Goal: Use online tool/utility: Utilize a website feature to perform a specific function

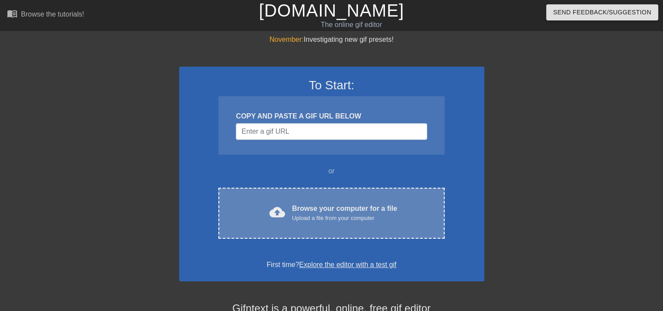
click at [307, 197] on div "cloud_upload Browse your computer for a file Upload a file from your computer C…" at bounding box center [331, 213] width 226 height 51
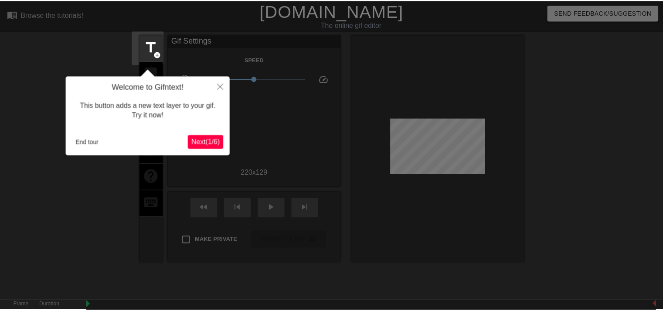
scroll to position [21, 0]
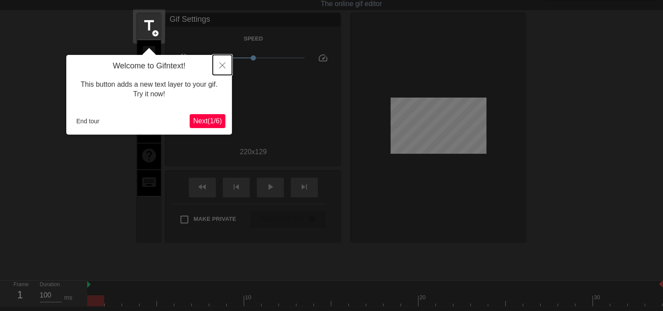
click at [218, 65] on button "Close" at bounding box center [222, 65] width 19 height 20
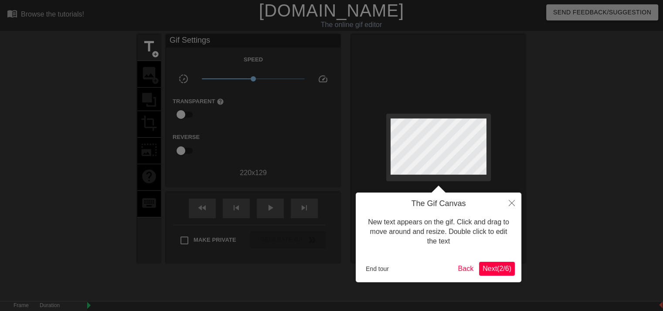
click at [484, 266] on span "Next ( 2 / 6 )" at bounding box center [496, 268] width 29 height 7
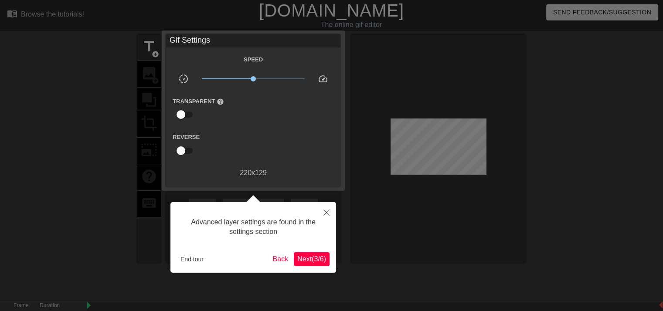
scroll to position [21, 0]
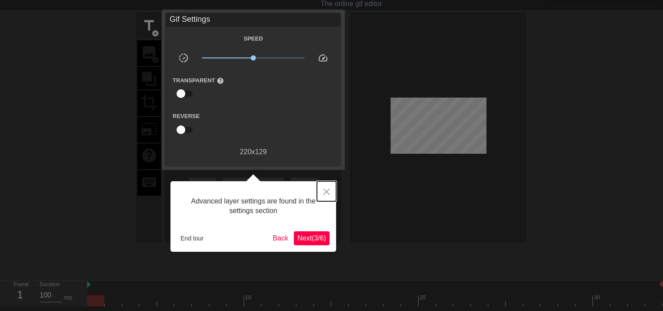
click at [330, 184] on button "Close" at bounding box center [326, 191] width 19 height 20
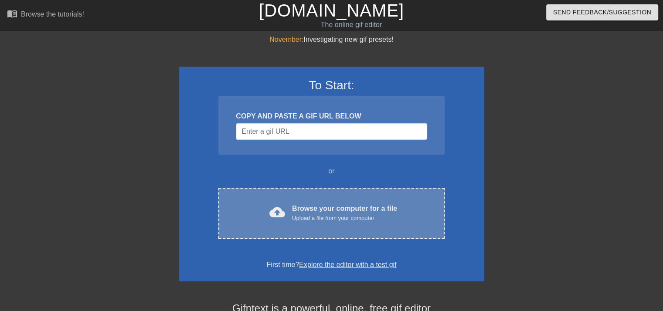
click at [312, 196] on div "cloud_upload Browse your computer for a file Upload a file from your computer C…" at bounding box center [331, 213] width 226 height 51
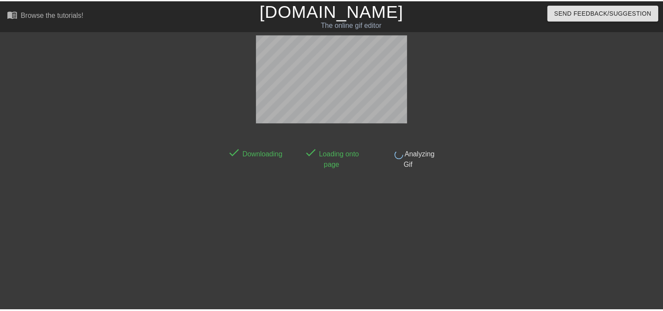
scroll to position [21, 0]
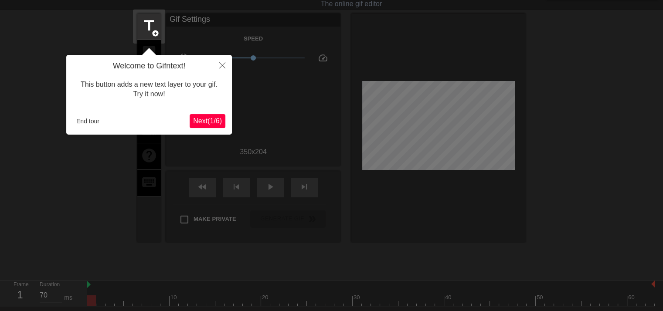
click at [116, 120] on div "End tour" at bounding box center [131, 121] width 117 height 13
click at [212, 124] on span "Next ( 1 / 6 )" at bounding box center [207, 120] width 29 height 7
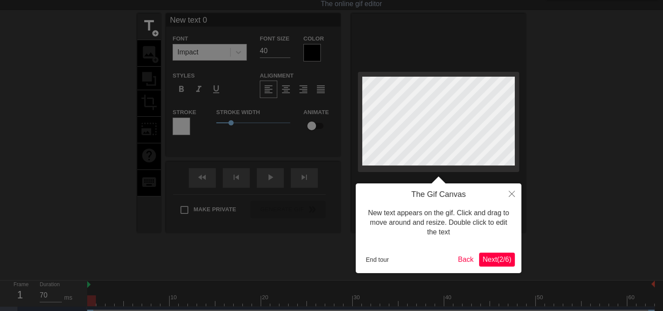
scroll to position [0, 0]
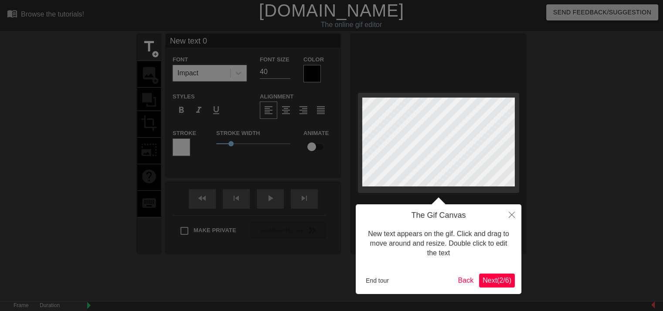
click at [509, 286] on button "Next ( 2 / 6 )" at bounding box center [497, 281] width 36 height 14
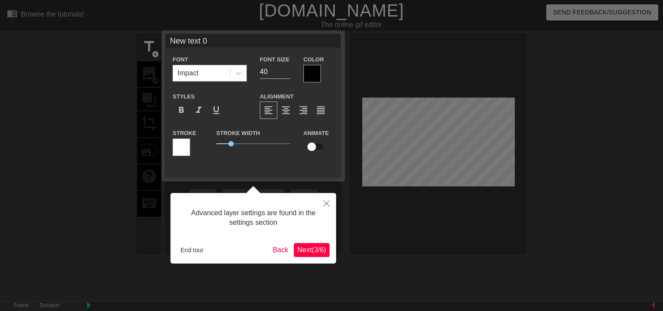
scroll to position [21, 0]
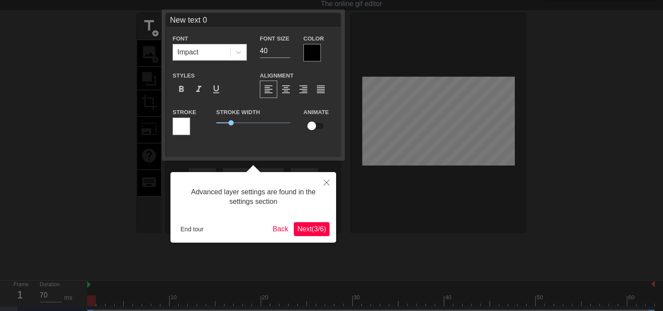
click at [300, 225] on span "Next ( 3 / 6 )" at bounding box center [311, 228] width 29 height 7
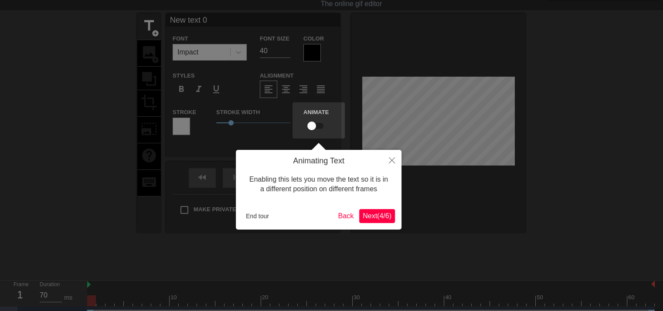
scroll to position [0, 0]
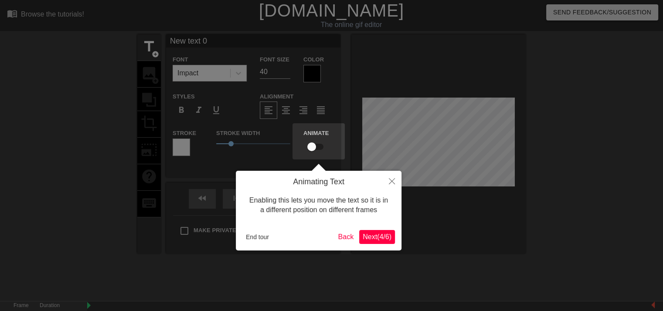
click at [377, 229] on div "Animating Text Enabling this lets you move the text so it is in a different pos…" at bounding box center [319, 211] width 166 height 80
click at [382, 237] on span "Next ( 4 / 6 )" at bounding box center [377, 236] width 29 height 7
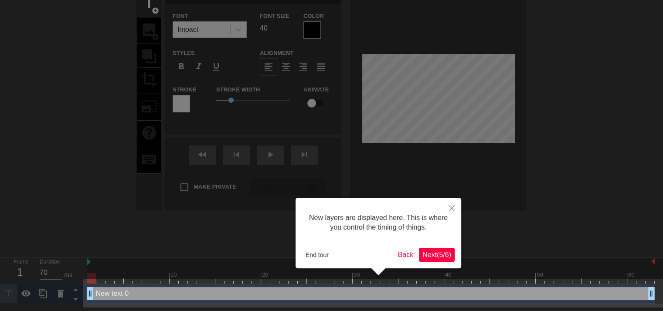
click at [421, 255] on button "Next ( 5 / 6 )" at bounding box center [437, 255] width 36 height 14
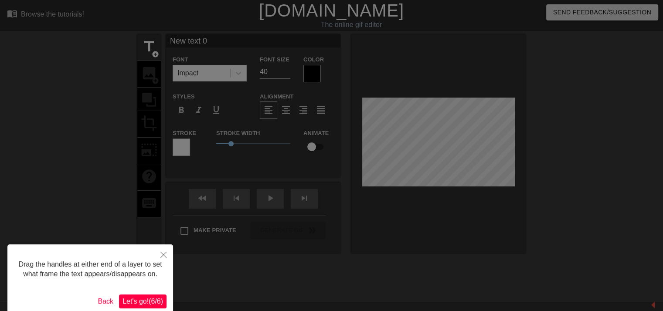
click at [158, 296] on button "Let's go! ( 6 / 6 )" at bounding box center [143, 302] width 48 height 14
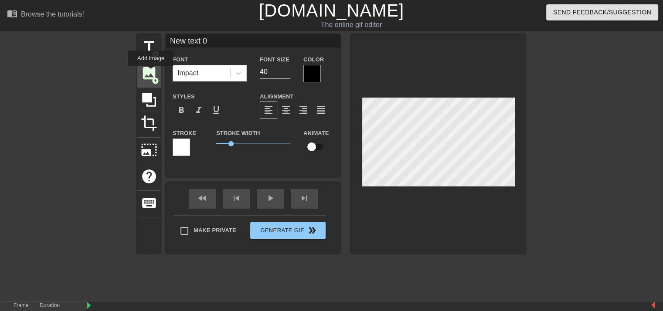
click at [151, 73] on span "image" at bounding box center [149, 73] width 17 height 17
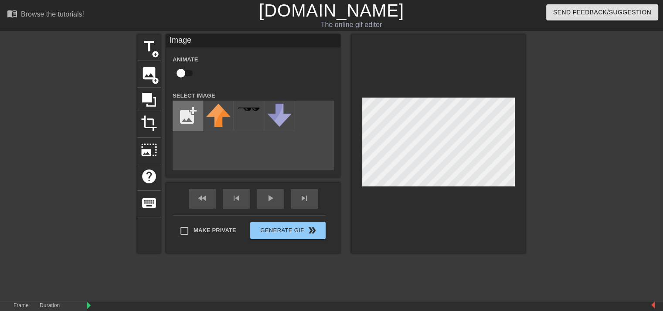
click at [189, 116] on input "file" at bounding box center [188, 116] width 30 height 30
type input "C:\fakepath\jorkin-4x.gif"
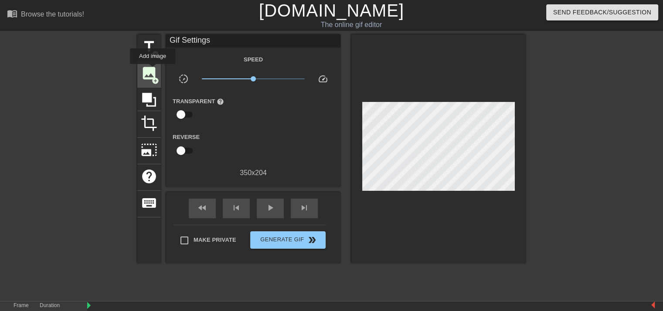
click at [153, 70] on span "image" at bounding box center [149, 73] width 17 height 17
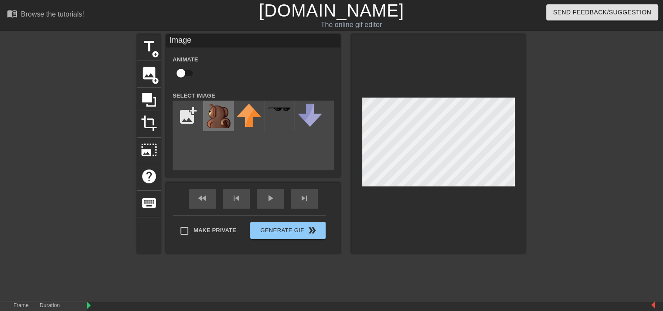
click at [217, 115] on img at bounding box center [218, 116] width 24 height 24
click at [483, 188] on div at bounding box center [438, 143] width 174 height 219
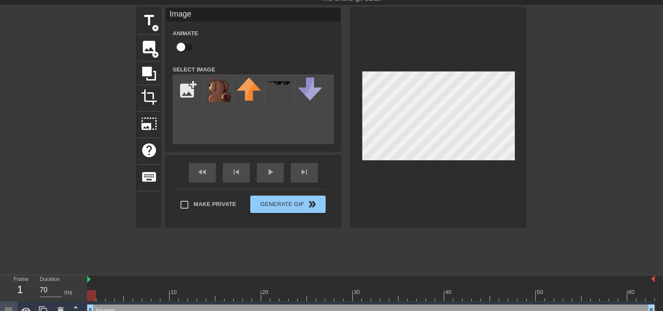
scroll to position [37, 0]
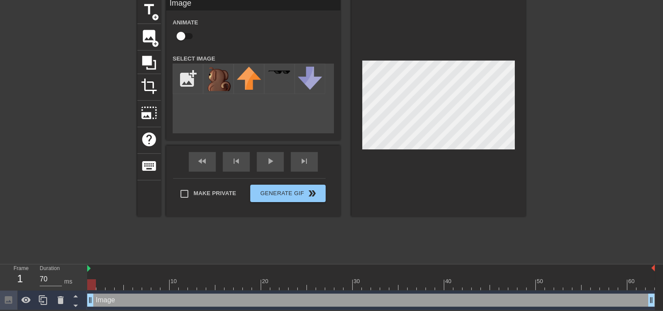
click at [95, 283] on div at bounding box center [91, 284] width 9 height 11
drag, startPoint x: 94, startPoint y: 296, endPoint x: 113, endPoint y: 298, distance: 18.9
click at [113, 298] on div "Image drag_handle drag_handle" at bounding box center [370, 300] width 567 height 13
click at [96, 265] on div at bounding box center [370, 269] width 567 height 9
drag, startPoint x: 95, startPoint y: 268, endPoint x: 112, endPoint y: 272, distance: 18.0
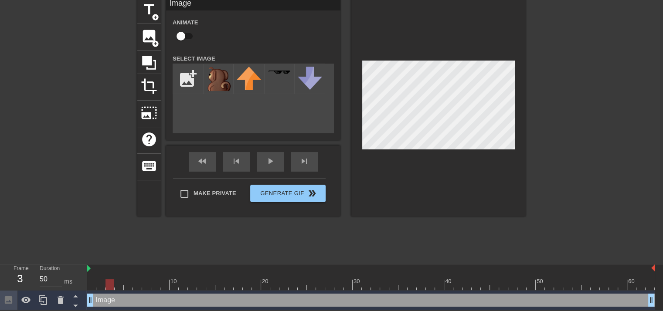
click at [112, 272] on div "10 20 30 40 50 60" at bounding box center [370, 278] width 567 height 26
drag, startPoint x: 133, startPoint y: 283, endPoint x: 102, endPoint y: 268, distance: 34.1
click at [85, 273] on div "Frame 1 Duration 70 ms 10 20 30 40 50 60 Image drag_handle drag_handle" at bounding box center [331, 288] width 663 height 46
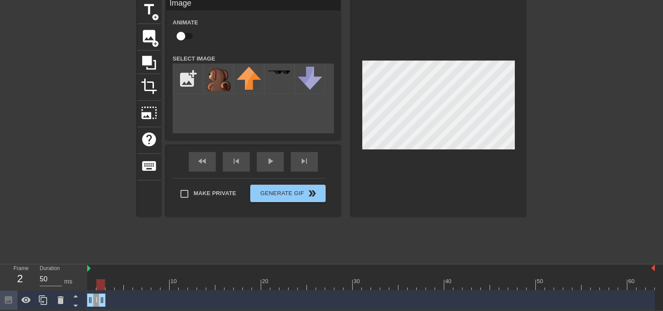
drag, startPoint x: 650, startPoint y: 302, endPoint x: 98, endPoint y: 296, distance: 552.7
click at [95, 302] on div "Image drag_handle drag_handle" at bounding box center [96, 300] width 18 height 13
click at [45, 300] on icon at bounding box center [43, 300] width 10 height 10
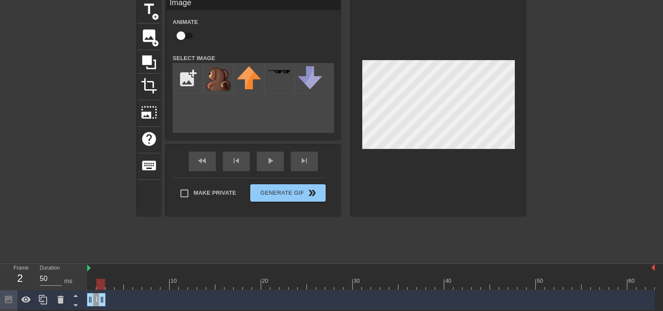
scroll to position [57, 0]
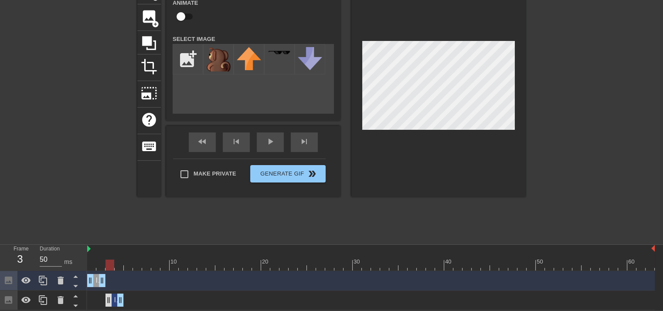
drag, startPoint x: 96, startPoint y: 299, endPoint x: 112, endPoint y: 302, distance: 16.1
click at [112, 302] on div "Image drag_handle drag_handle" at bounding box center [114, 300] width 18 height 13
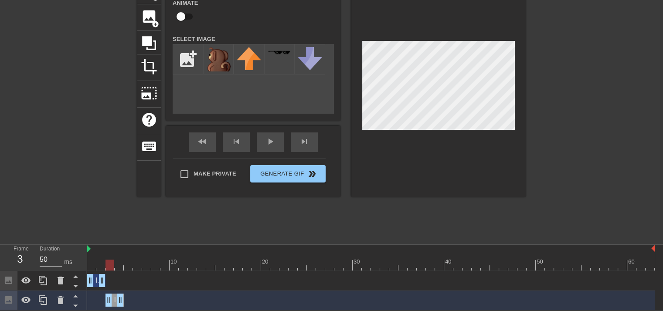
drag, startPoint x: 106, startPoint y: 265, endPoint x: 112, endPoint y: 262, distance: 6.2
click at [112, 262] on div at bounding box center [109, 265] width 9 height 11
click at [41, 295] on icon at bounding box center [43, 300] width 10 height 10
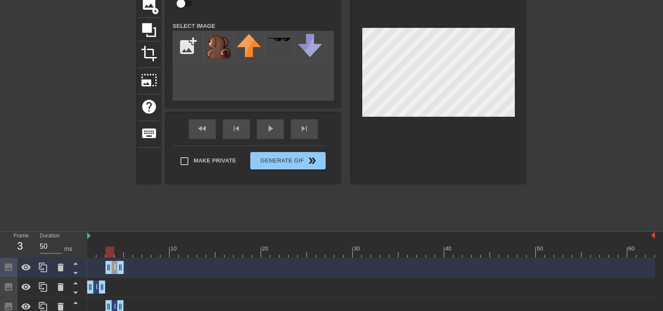
scroll to position [77, 0]
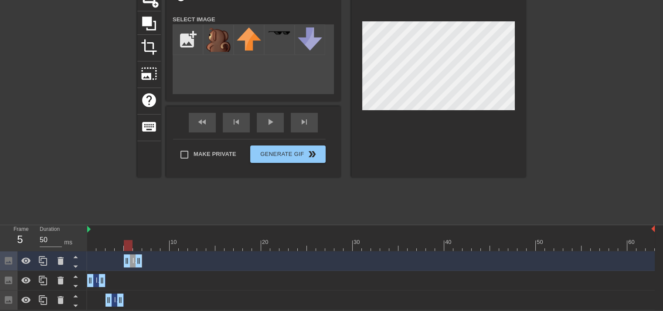
drag, startPoint x: 114, startPoint y: 257, endPoint x: 129, endPoint y: 279, distance: 26.4
click at [129, 279] on div "Image drag_handle drag_handle Image drag_handle drag_handle Image drag_handle d…" at bounding box center [375, 280] width 576 height 59
drag, startPoint x: 113, startPoint y: 302, endPoint x: 94, endPoint y: 300, distance: 19.3
click at [94, 300] on div "Image drag_handle drag_handle" at bounding box center [96, 300] width 18 height 13
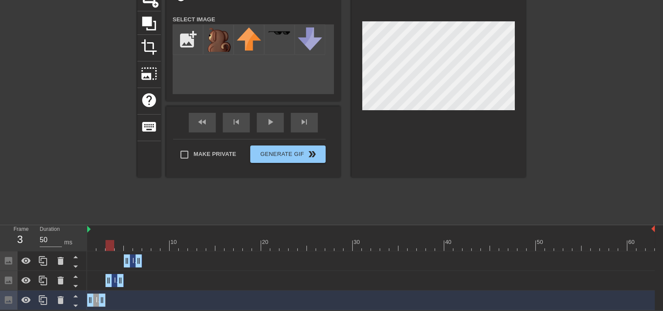
drag, startPoint x: 96, startPoint y: 282, endPoint x: 131, endPoint y: 275, distance: 35.1
click at [117, 284] on div "Image drag_handle drag_handle" at bounding box center [114, 280] width 18 height 13
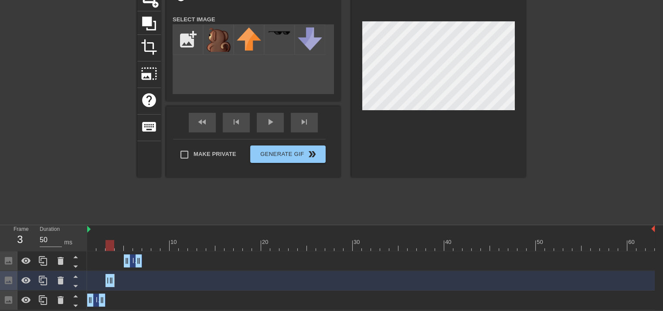
drag, startPoint x: 120, startPoint y: 279, endPoint x: 115, endPoint y: 279, distance: 5.2
click at [115, 279] on div "Image drag_handle drag_handle" at bounding box center [370, 280] width 567 height 13
drag, startPoint x: 130, startPoint y: 258, endPoint x: 124, endPoint y: 260, distance: 6.8
drag, startPoint x: 136, startPoint y: 260, endPoint x: 127, endPoint y: 261, distance: 8.3
drag, startPoint x: 128, startPoint y: 248, endPoint x: 82, endPoint y: 245, distance: 46.3
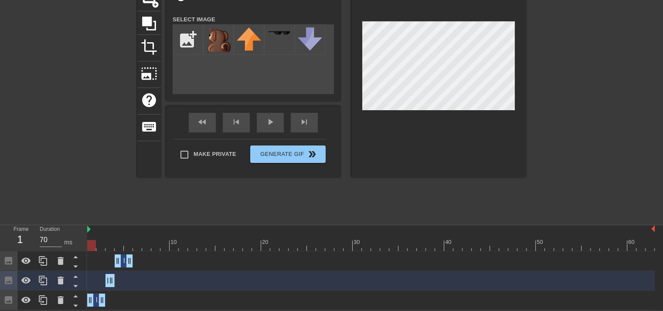
click at [82, 245] on div "Frame 1 Duration 70 ms 10 20 30 40 50 60 Image drag_handle drag_handle Image dr…" at bounding box center [331, 267] width 663 height 85
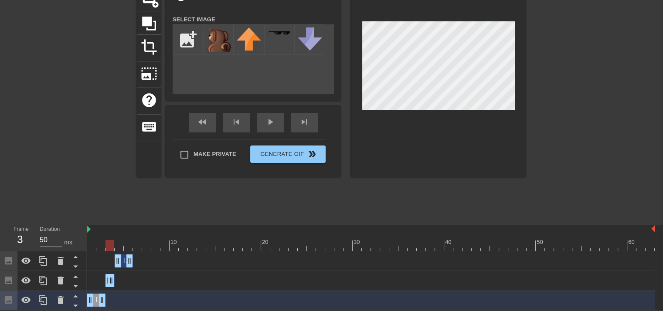
drag, startPoint x: 93, startPoint y: 243, endPoint x: 109, endPoint y: 243, distance: 16.1
click at [109, 243] on div at bounding box center [109, 245] width 9 height 11
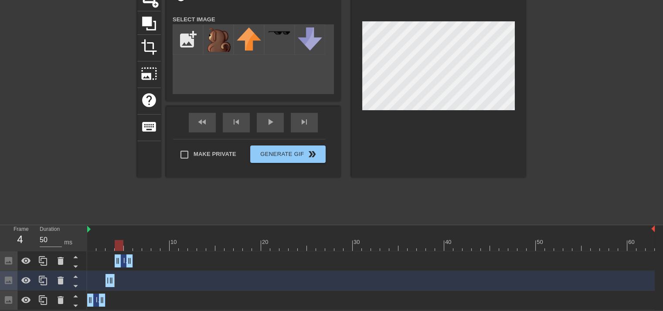
drag, startPoint x: 109, startPoint y: 245, endPoint x: 119, endPoint y: 244, distance: 10.1
click at [119, 244] on div at bounding box center [119, 245] width 9 height 11
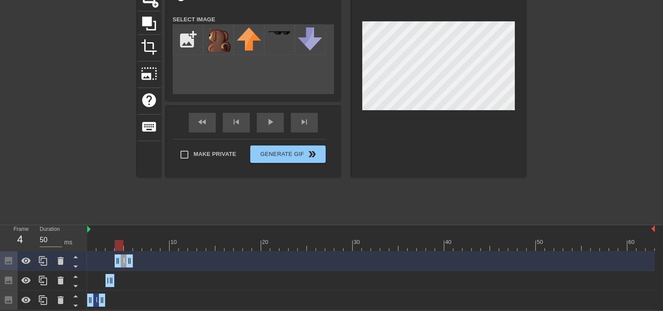
drag, startPoint x: 116, startPoint y: 246, endPoint x: 120, endPoint y: 241, distance: 6.3
click at [120, 241] on div at bounding box center [119, 245] width 9 height 11
drag, startPoint x: 129, startPoint y: 257, endPoint x: 124, endPoint y: 256, distance: 5.8
click at [124, 256] on div "Image drag_handle drag_handle" at bounding box center [370, 261] width 567 height 13
click at [46, 265] on div at bounding box center [42, 260] width 17 height 19
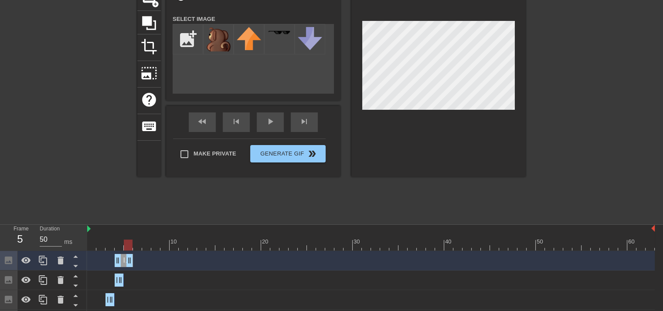
drag, startPoint x: 121, startPoint y: 255, endPoint x: 128, endPoint y: 257, distance: 7.6
drag, startPoint x: 118, startPoint y: 257, endPoint x: 123, endPoint y: 257, distance: 5.7
click at [123, 257] on div "Image drag_handle drag_handle" at bounding box center [370, 260] width 567 height 13
drag, startPoint x: 127, startPoint y: 245, endPoint x: 137, endPoint y: 244, distance: 10.1
click at [137, 244] on div at bounding box center [137, 245] width 9 height 11
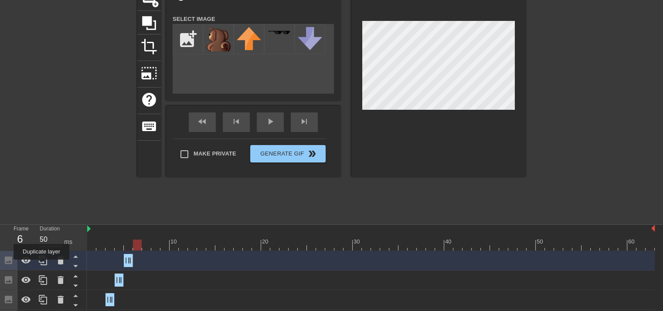
click at [41, 265] on icon at bounding box center [43, 261] width 8 height 10
drag, startPoint x: 129, startPoint y: 258, endPoint x: 137, endPoint y: 259, distance: 8.7
drag, startPoint x: 127, startPoint y: 257, endPoint x: 133, endPoint y: 256, distance: 6.2
click at [350, 48] on div "title add_circle image add_circle crop photo_size_select_large help keyboard Im…" at bounding box center [331, 67] width 388 height 219
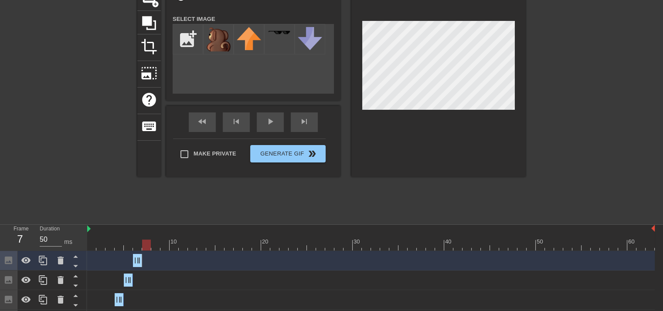
drag, startPoint x: 140, startPoint y: 246, endPoint x: 146, endPoint y: 243, distance: 6.8
click at [146, 243] on div at bounding box center [146, 245] width 9 height 11
click at [49, 261] on div at bounding box center [42, 260] width 17 height 19
drag, startPoint x: 140, startPoint y: 258, endPoint x: 150, endPoint y: 259, distance: 9.2
drag, startPoint x: 134, startPoint y: 255, endPoint x: 142, endPoint y: 255, distance: 7.4
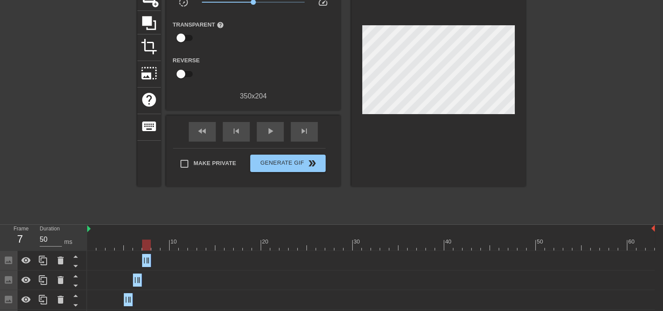
click at [493, 90] on div at bounding box center [438, 72] width 174 height 229
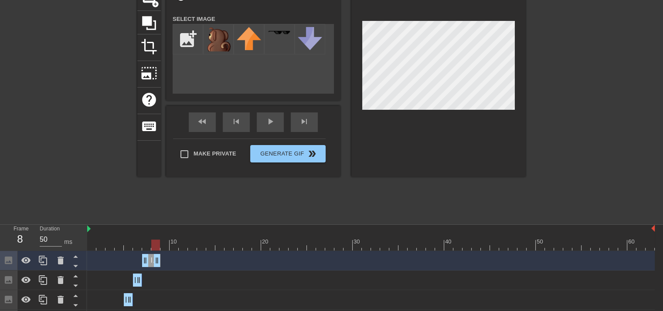
drag, startPoint x: 148, startPoint y: 259, endPoint x: 159, endPoint y: 257, distance: 10.6
drag, startPoint x: 158, startPoint y: 255, endPoint x: 151, endPoint y: 255, distance: 7.0
click at [151, 255] on div "Image drag_handle drag_handle" at bounding box center [370, 260] width 567 height 13
click at [41, 258] on icon at bounding box center [43, 260] width 10 height 10
drag, startPoint x: 146, startPoint y: 257, endPoint x: 155, endPoint y: 258, distance: 8.9
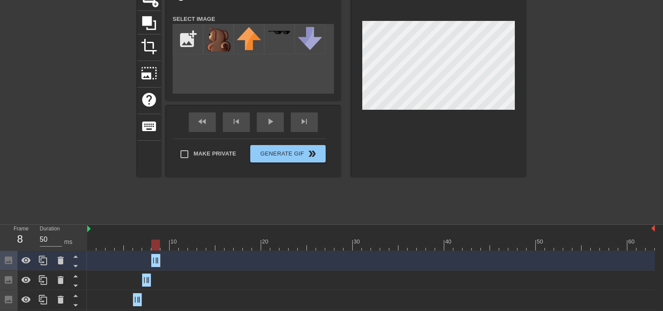
drag, startPoint x: 146, startPoint y: 258, endPoint x: 151, endPoint y: 257, distance: 5.4
click at [37, 262] on div at bounding box center [42, 260] width 17 height 19
drag, startPoint x: 158, startPoint y: 258, endPoint x: 171, endPoint y: 261, distance: 13.4
click at [171, 261] on div "Image drag_handle drag_handle" at bounding box center [370, 260] width 567 height 13
drag, startPoint x: 158, startPoint y: 258, endPoint x: 203, endPoint y: 236, distance: 49.9
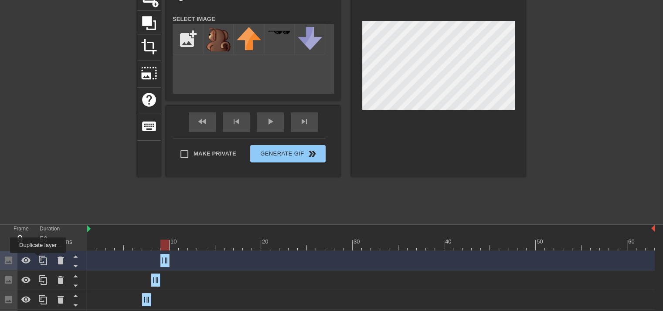
drag, startPoint x: 38, startPoint y: 259, endPoint x: 115, endPoint y: 260, distance: 77.1
click at [44, 260] on icon at bounding box center [43, 260] width 10 height 10
drag, startPoint x: 167, startPoint y: 258, endPoint x: 177, endPoint y: 259, distance: 9.7
drag, startPoint x: 162, startPoint y: 260, endPoint x: 167, endPoint y: 260, distance: 5.7
click at [167, 260] on div "Image drag_handle drag_handle" at bounding box center [370, 260] width 567 height 13
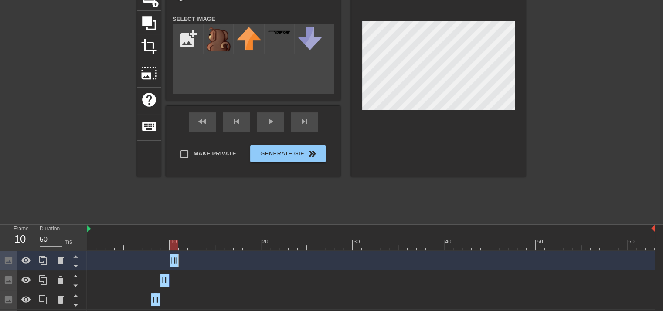
drag, startPoint x: 185, startPoint y: 242, endPoint x: 173, endPoint y: 253, distance: 16.3
click at [45, 262] on icon at bounding box center [43, 260] width 10 height 10
drag, startPoint x: 178, startPoint y: 256, endPoint x: 184, endPoint y: 257, distance: 6.2
drag, startPoint x: 170, startPoint y: 258, endPoint x: 179, endPoint y: 258, distance: 9.2
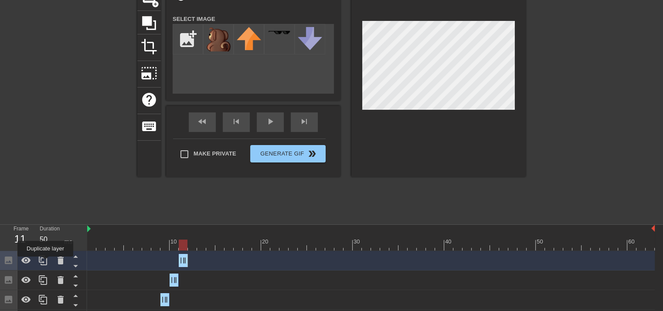
drag, startPoint x: 45, startPoint y: 263, endPoint x: 110, endPoint y: 255, distance: 65.0
click at [47, 262] on icon at bounding box center [43, 260] width 10 height 10
drag, startPoint x: 180, startPoint y: 260, endPoint x: 186, endPoint y: 259, distance: 6.1
click at [186, 259] on div "Image drag_handle drag_handle" at bounding box center [370, 260] width 567 height 13
click at [43, 264] on icon at bounding box center [43, 260] width 10 height 10
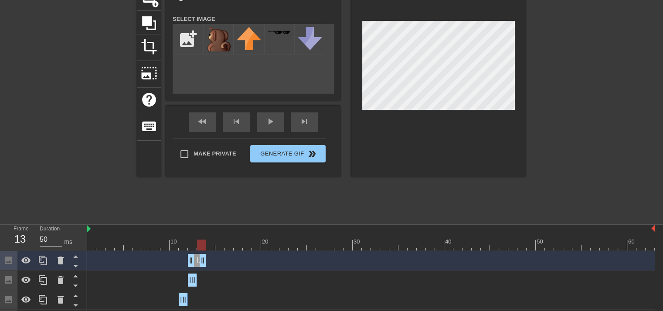
drag, startPoint x: 196, startPoint y: 259, endPoint x: 209, endPoint y: 258, distance: 13.1
click at [209, 258] on div "Image drag_handle drag_handle" at bounding box center [370, 260] width 567 height 13
drag, startPoint x: 190, startPoint y: 262, endPoint x: 197, endPoint y: 262, distance: 6.5
click at [197, 262] on div "Image drag_handle drag_handle" at bounding box center [370, 260] width 567 height 13
click at [456, 110] on div at bounding box center [438, 67] width 174 height 219
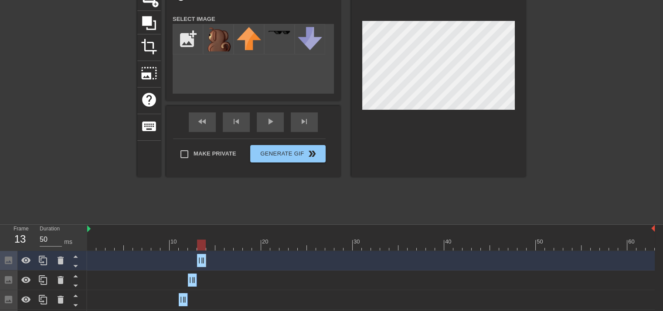
click at [456, 116] on div at bounding box center [438, 67] width 174 height 219
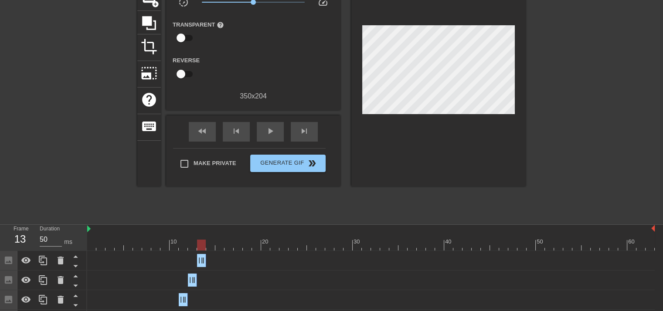
click at [204, 244] on div at bounding box center [201, 245] width 9 height 11
drag, startPoint x: 37, startPoint y: 263, endPoint x: 100, endPoint y: 257, distance: 63.1
click at [38, 262] on div at bounding box center [42, 260] width 17 height 19
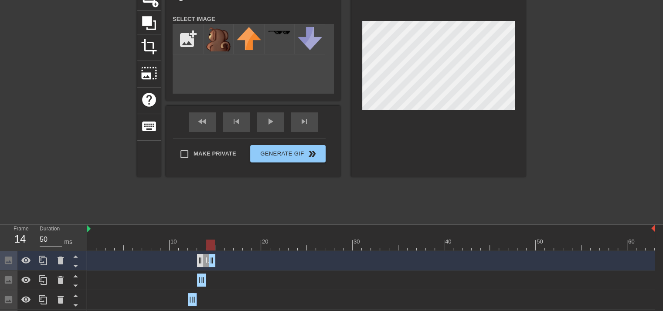
drag, startPoint x: 204, startPoint y: 260, endPoint x: 198, endPoint y: 259, distance: 5.7
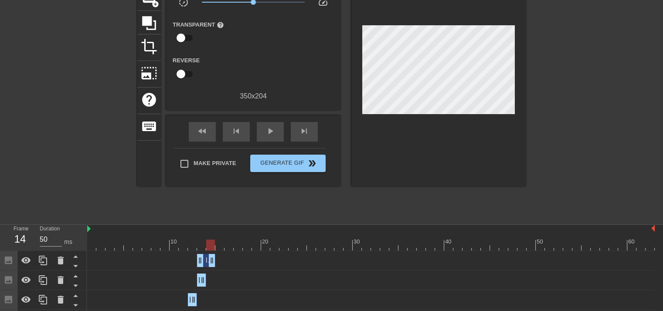
click at [196, 259] on div "Image drag_handle drag_handle" at bounding box center [370, 260] width 567 height 13
drag, startPoint x: 197, startPoint y: 259, endPoint x: 204, endPoint y: 259, distance: 6.5
click at [204, 259] on div "Image drag_handle drag_handle" at bounding box center [370, 260] width 567 height 13
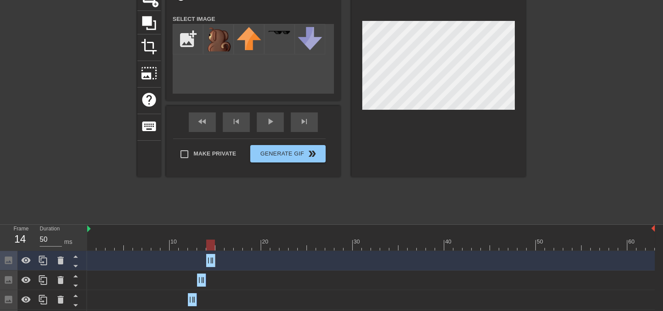
click at [412, 156] on div at bounding box center [438, 67] width 174 height 219
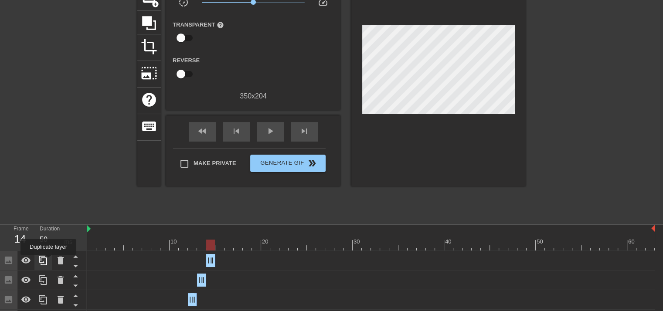
click at [48, 261] on div at bounding box center [42, 260] width 17 height 19
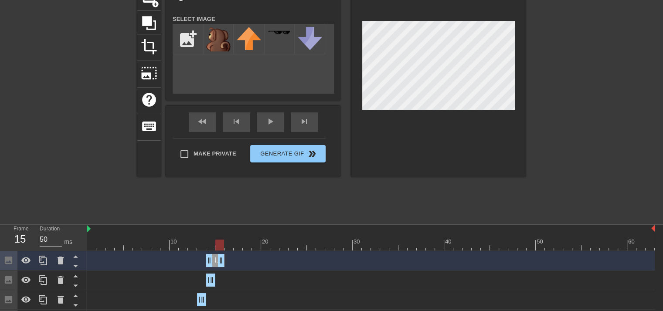
drag, startPoint x: 215, startPoint y: 262, endPoint x: 223, endPoint y: 262, distance: 7.8
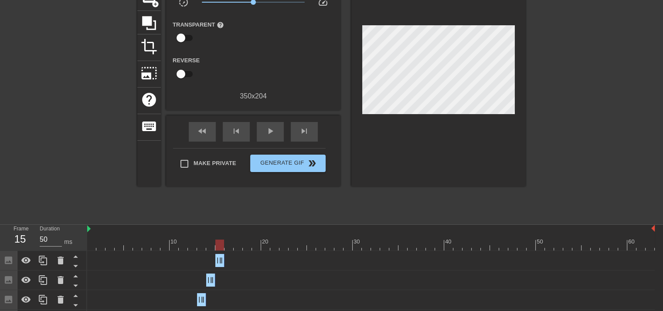
drag, startPoint x: 221, startPoint y: 262, endPoint x: 215, endPoint y: 262, distance: 5.2
drag, startPoint x: 41, startPoint y: 262, endPoint x: 112, endPoint y: 260, distance: 71.5
click at [46, 262] on icon at bounding box center [43, 260] width 10 height 10
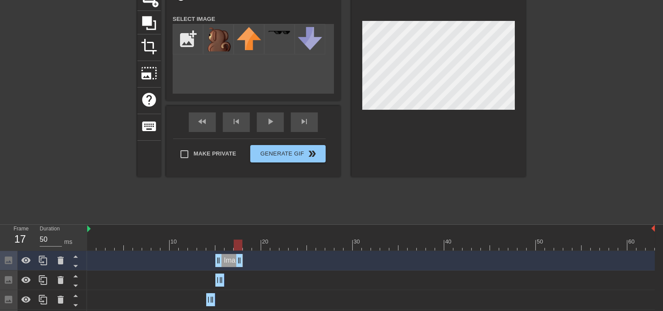
drag, startPoint x: 218, startPoint y: 262, endPoint x: 234, endPoint y: 264, distance: 15.4
drag, startPoint x: 218, startPoint y: 262, endPoint x: 240, endPoint y: 261, distance: 21.8
drag, startPoint x: 240, startPoint y: 261, endPoint x: 228, endPoint y: 260, distance: 11.4
click at [50, 264] on div at bounding box center [42, 260] width 17 height 19
drag, startPoint x: 230, startPoint y: 265, endPoint x: 236, endPoint y: 263, distance: 6.3
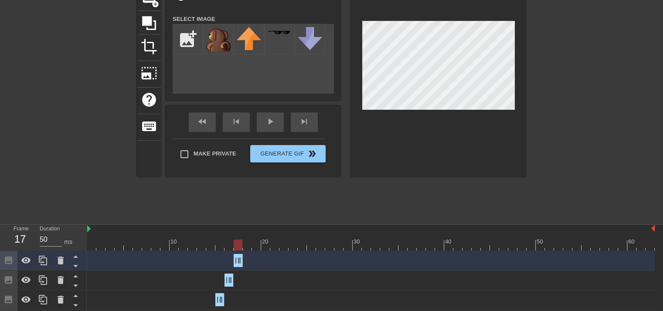
drag, startPoint x: 227, startPoint y: 258, endPoint x: 231, endPoint y: 259, distance: 4.8
click at [231, 259] on div "Image drag_handle drag_handle" at bounding box center [370, 260] width 567 height 13
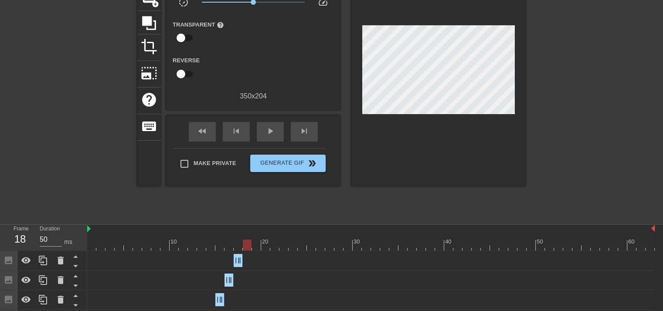
drag, startPoint x: 237, startPoint y: 247, endPoint x: 245, endPoint y: 246, distance: 8.7
click at [245, 246] on div at bounding box center [247, 245] width 9 height 11
click at [48, 262] on div at bounding box center [42, 260] width 17 height 19
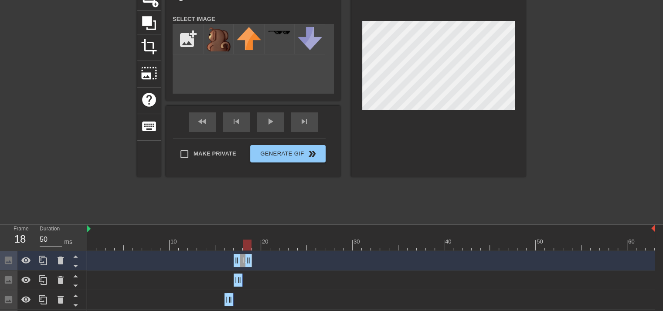
drag, startPoint x: 241, startPoint y: 261, endPoint x: 246, endPoint y: 261, distance: 5.7
drag, startPoint x: 238, startPoint y: 260, endPoint x: 245, endPoint y: 260, distance: 6.1
drag, startPoint x: 243, startPoint y: 246, endPoint x: 257, endPoint y: 269, distance: 26.4
click at [40, 260] on icon at bounding box center [43, 260] width 10 height 10
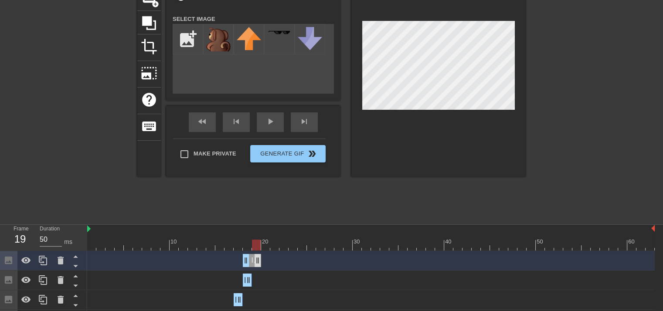
drag, startPoint x: 249, startPoint y: 255, endPoint x: 256, endPoint y: 258, distance: 8.0
drag, startPoint x: 247, startPoint y: 260, endPoint x: 254, endPoint y: 260, distance: 7.0
click at [37, 261] on div at bounding box center [42, 260] width 17 height 19
drag, startPoint x: 256, startPoint y: 261, endPoint x: 265, endPoint y: 261, distance: 8.7
drag, startPoint x: 252, startPoint y: 260, endPoint x: 259, endPoint y: 260, distance: 6.5
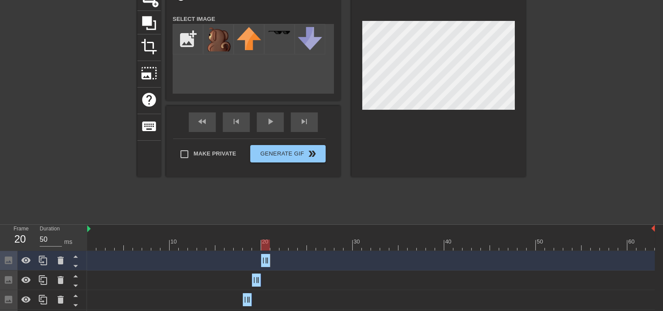
click at [259, 260] on div "Image drag_handle drag_handle" at bounding box center [370, 260] width 567 height 13
drag, startPoint x: 39, startPoint y: 257, endPoint x: 124, endPoint y: 255, distance: 85.0
click at [42, 257] on icon at bounding box center [43, 260] width 10 height 10
drag, startPoint x: 268, startPoint y: 258, endPoint x: 276, endPoint y: 259, distance: 7.9
drag, startPoint x: 267, startPoint y: 259, endPoint x: 275, endPoint y: 259, distance: 7.8
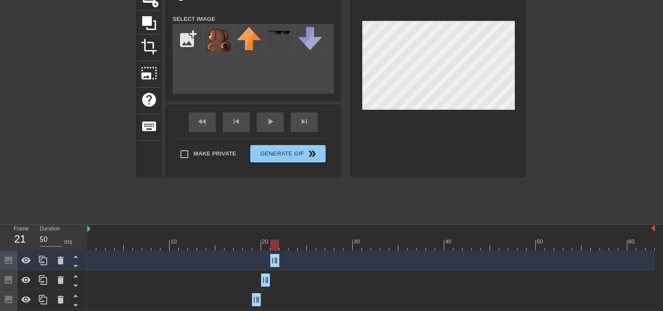
drag, startPoint x: 431, startPoint y: 119, endPoint x: 438, endPoint y: 119, distance: 7.4
click at [435, 119] on div at bounding box center [438, 67] width 174 height 219
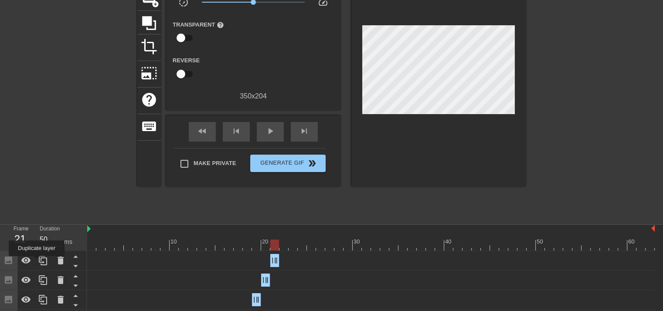
drag, startPoint x: 37, startPoint y: 262, endPoint x: 107, endPoint y: 262, distance: 70.2
click at [41, 262] on div at bounding box center [42, 260] width 17 height 19
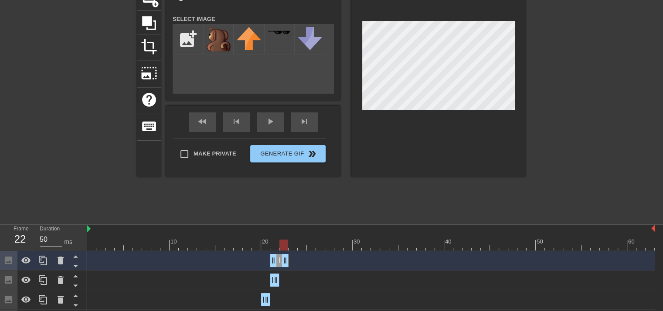
drag, startPoint x: 275, startPoint y: 264, endPoint x: 283, endPoint y: 263, distance: 8.7
drag, startPoint x: 275, startPoint y: 260, endPoint x: 281, endPoint y: 259, distance: 5.3
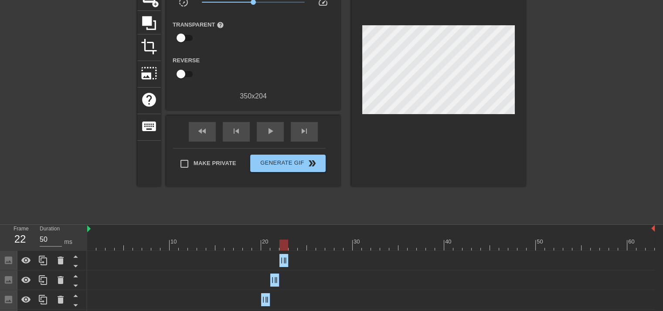
click at [435, 136] on div at bounding box center [438, 72] width 174 height 229
click at [44, 265] on icon at bounding box center [43, 261] width 8 height 10
click at [289, 262] on div "Image drag_handle drag_handle" at bounding box center [370, 260] width 567 height 13
drag, startPoint x: 287, startPoint y: 259, endPoint x: 296, endPoint y: 259, distance: 8.7
drag, startPoint x: 280, startPoint y: 258, endPoint x: 287, endPoint y: 258, distance: 6.5
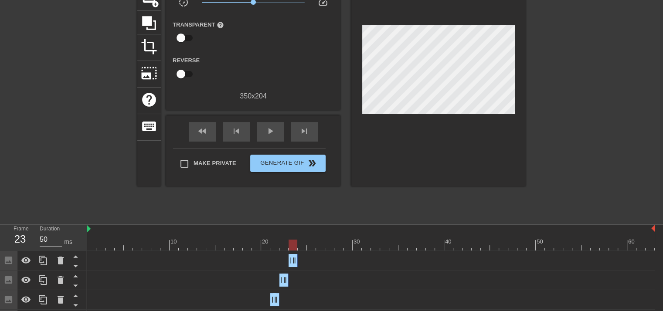
click at [287, 258] on div "Image drag_handle drag_handle" at bounding box center [370, 260] width 567 height 13
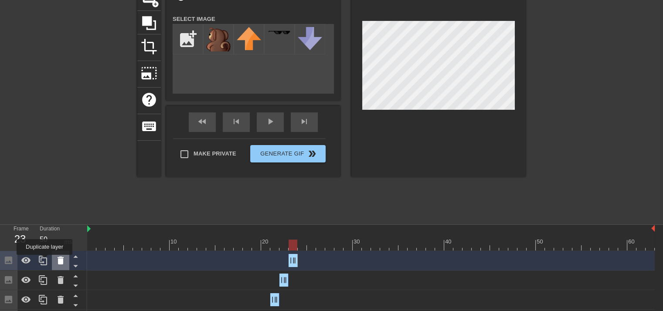
click at [58, 261] on icon at bounding box center [61, 261] width 6 height 8
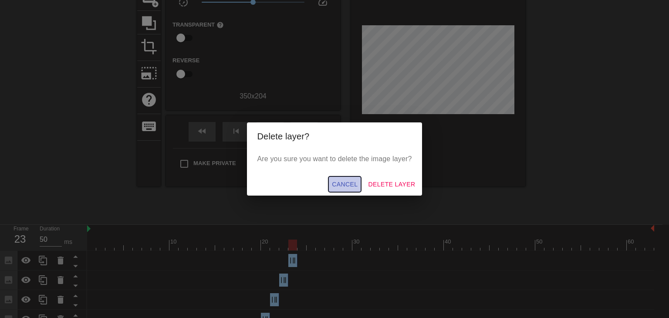
click at [340, 181] on span "Cancel" at bounding box center [345, 184] width 26 height 11
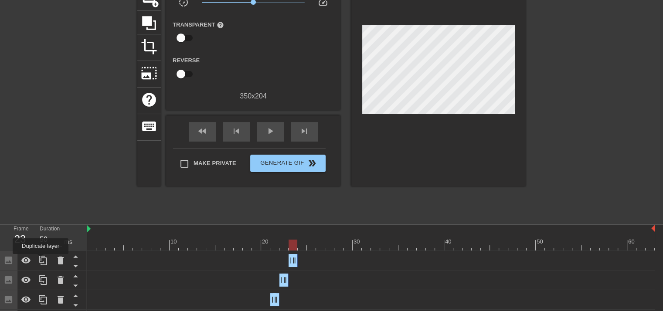
drag, startPoint x: 41, startPoint y: 260, endPoint x: 178, endPoint y: 250, distance: 137.7
click at [41, 260] on icon at bounding box center [43, 261] width 8 height 10
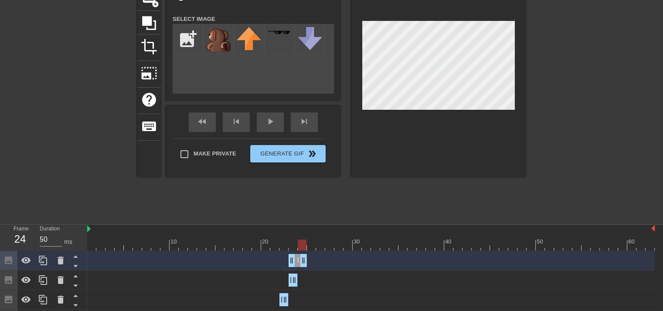
drag, startPoint x: 294, startPoint y: 260, endPoint x: 302, endPoint y: 260, distance: 7.4
drag, startPoint x: 291, startPoint y: 258, endPoint x: 298, endPoint y: 258, distance: 6.5
click at [312, 255] on div "Image drag_handle drag_handle" at bounding box center [370, 260] width 567 height 13
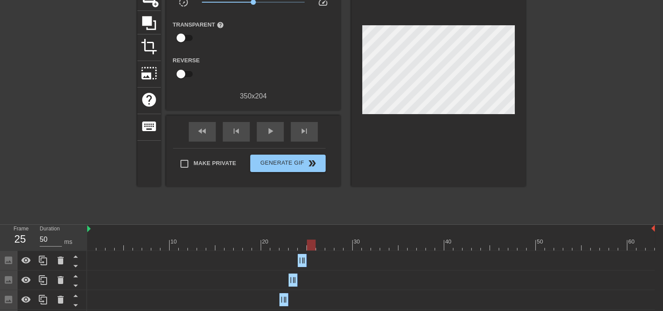
drag, startPoint x: 306, startPoint y: 249, endPoint x: 313, endPoint y: 248, distance: 7.5
click at [313, 248] on div at bounding box center [311, 245] width 9 height 11
drag, startPoint x: 306, startPoint y: 257, endPoint x: 354, endPoint y: 260, distance: 47.6
click at [354, 260] on div "Image drag_handle drag_handle" at bounding box center [370, 260] width 567 height 13
drag, startPoint x: 345, startPoint y: 241, endPoint x: 353, endPoint y: 243, distance: 8.8
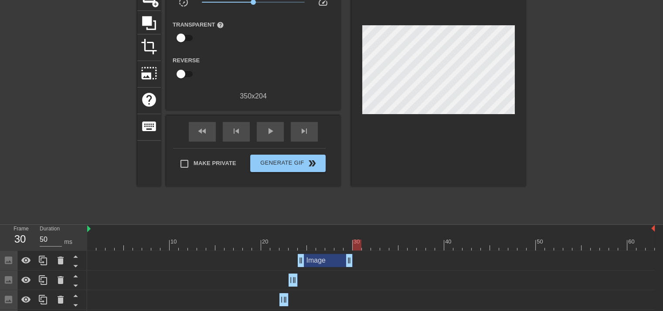
click at [353, 243] on div at bounding box center [357, 245] width 9 height 11
drag, startPoint x: 41, startPoint y: 260, endPoint x: 152, endPoint y: 250, distance: 111.2
click at [42, 260] on icon at bounding box center [43, 260] width 10 height 10
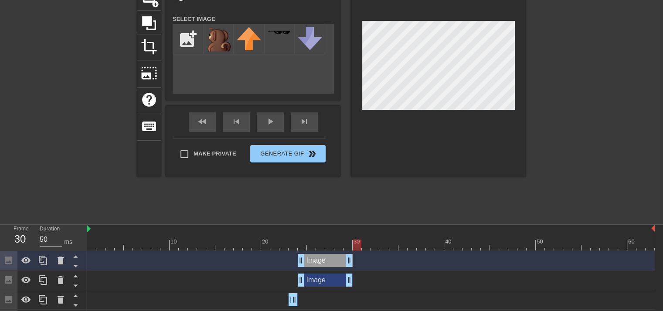
click at [309, 260] on div "Image drag_handle drag_handle" at bounding box center [325, 260] width 55 height 13
click at [305, 258] on div "Image drag_handle drag_handle" at bounding box center [325, 260] width 55 height 13
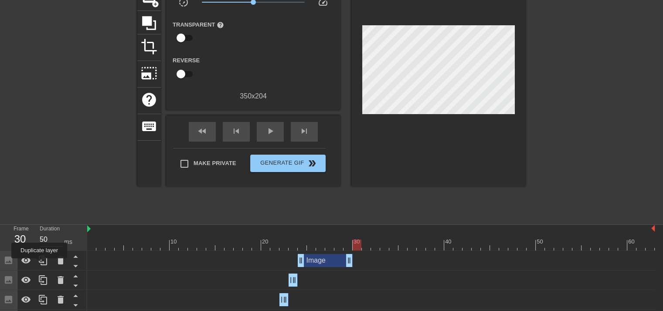
drag, startPoint x: 39, startPoint y: 265, endPoint x: 99, endPoint y: 260, distance: 59.4
click at [40, 264] on icon at bounding box center [43, 260] width 10 height 10
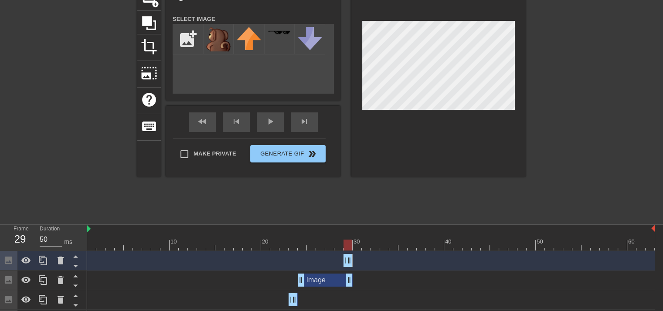
drag, startPoint x: 299, startPoint y: 263, endPoint x: 342, endPoint y: 264, distance: 42.3
click at [342, 264] on div "Image drag_handle drag_handle" at bounding box center [370, 260] width 567 height 13
drag, startPoint x: 349, startPoint y: 264, endPoint x: 370, endPoint y: 264, distance: 21.4
drag, startPoint x: 346, startPoint y: 262, endPoint x: 353, endPoint y: 262, distance: 7.0
click at [353, 248] on div at bounding box center [357, 245] width 9 height 11
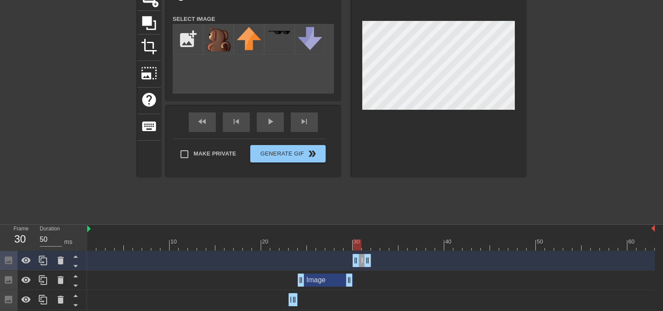
click at [458, 112] on div at bounding box center [438, 67] width 174 height 219
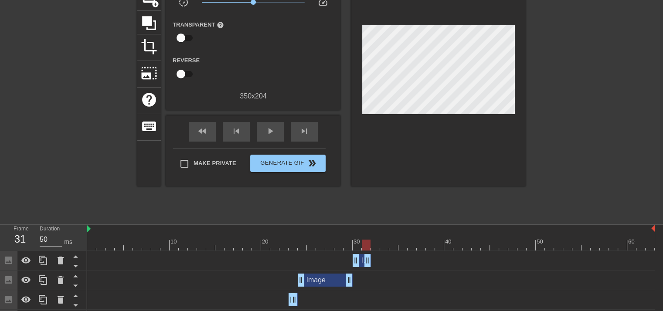
drag, startPoint x: 359, startPoint y: 248, endPoint x: 365, endPoint y: 247, distance: 6.2
click at [365, 247] on div at bounding box center [366, 245] width 9 height 11
drag, startPoint x: 366, startPoint y: 255, endPoint x: 360, endPoint y: 256, distance: 5.7
click at [45, 258] on icon at bounding box center [43, 261] width 8 height 10
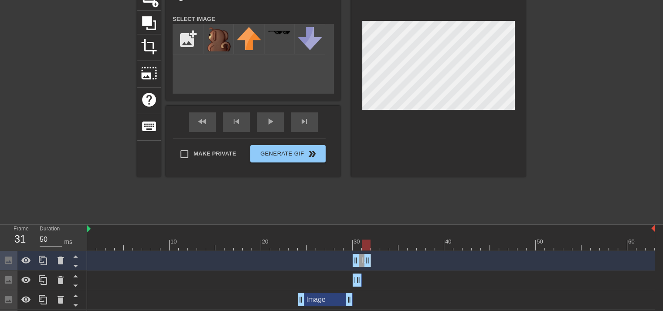
drag, startPoint x: 357, startPoint y: 263, endPoint x: 363, endPoint y: 262, distance: 6.1
drag, startPoint x: 356, startPoint y: 262, endPoint x: 362, endPoint y: 262, distance: 6.5
drag, startPoint x: 366, startPoint y: 245, endPoint x: 374, endPoint y: 252, distance: 11.1
click at [52, 263] on div at bounding box center [60, 260] width 17 height 19
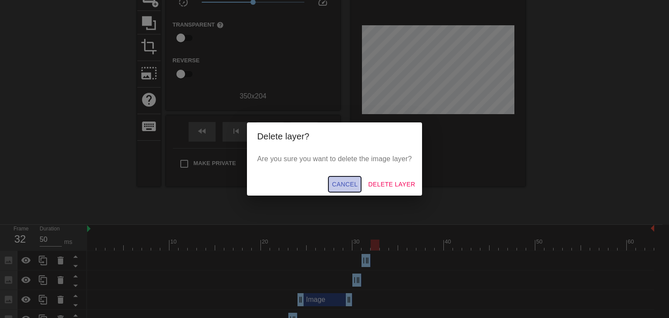
click at [347, 184] on span "Cancel" at bounding box center [345, 184] width 26 height 11
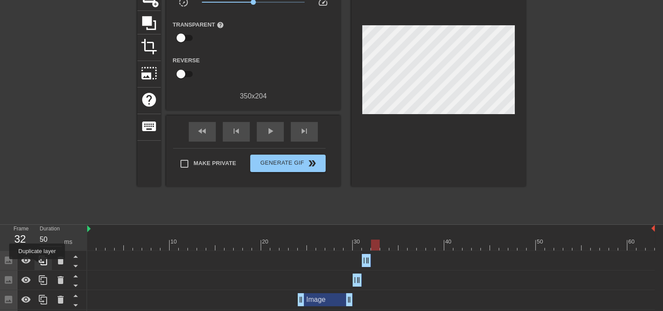
click at [37, 265] on div at bounding box center [42, 260] width 17 height 19
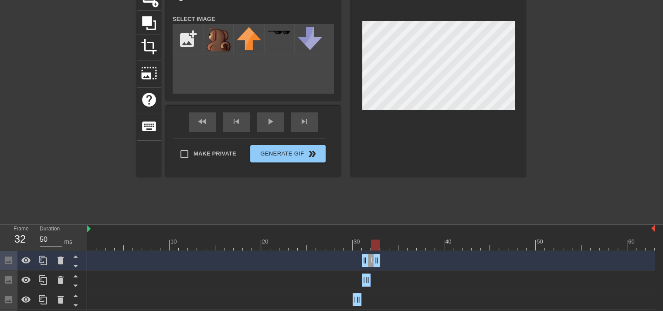
drag, startPoint x: 367, startPoint y: 256, endPoint x: 375, endPoint y: 260, distance: 9.4
drag, startPoint x: 366, startPoint y: 260, endPoint x: 376, endPoint y: 257, distance: 10.2
click at [47, 263] on icon at bounding box center [43, 260] width 10 height 10
drag, startPoint x: 378, startPoint y: 263, endPoint x: 385, endPoint y: 263, distance: 7.4
drag, startPoint x: 374, startPoint y: 261, endPoint x: 380, endPoint y: 261, distance: 6.1
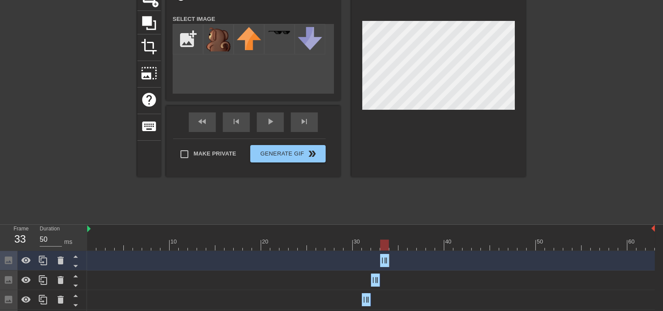
click at [380, 261] on div "Image drag_handle drag_handle" at bounding box center [370, 260] width 567 height 13
click at [45, 257] on icon at bounding box center [43, 260] width 10 height 10
drag, startPoint x: 388, startPoint y: 259, endPoint x: 395, endPoint y: 259, distance: 7.0
drag, startPoint x: 385, startPoint y: 258, endPoint x: 391, endPoint y: 258, distance: 6.1
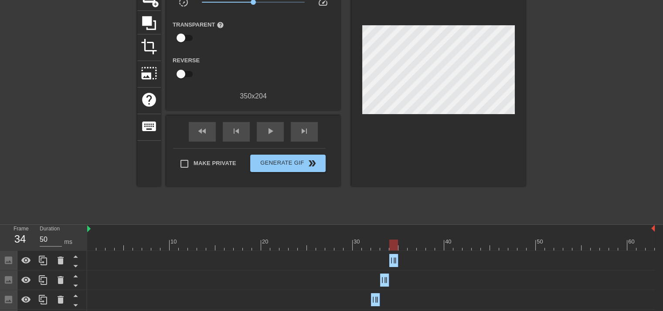
drag, startPoint x: 397, startPoint y: 262, endPoint x: 401, endPoint y: 258, distance: 4.6
click at [401, 258] on div "Image drag_handle drag_handle" at bounding box center [370, 260] width 567 height 13
drag, startPoint x: 44, startPoint y: 263, endPoint x: 158, endPoint y: 262, distance: 113.8
click at [45, 262] on icon at bounding box center [43, 260] width 10 height 10
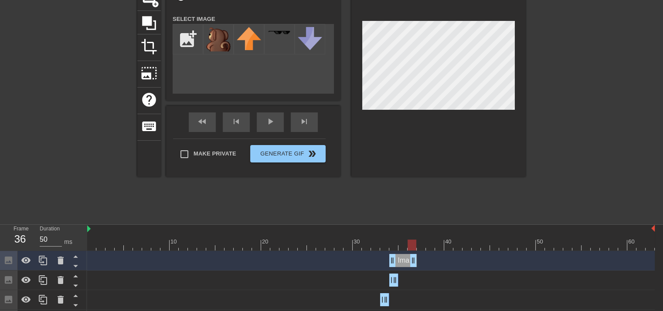
drag, startPoint x: 394, startPoint y: 259, endPoint x: 408, endPoint y: 259, distance: 14.4
drag, startPoint x: 393, startPoint y: 257, endPoint x: 404, endPoint y: 257, distance: 11.8
drag, startPoint x: 413, startPoint y: 257, endPoint x: 407, endPoint y: 257, distance: 5.7
drag, startPoint x: 41, startPoint y: 260, endPoint x: 98, endPoint y: 260, distance: 57.1
click at [47, 260] on icon at bounding box center [43, 261] width 8 height 10
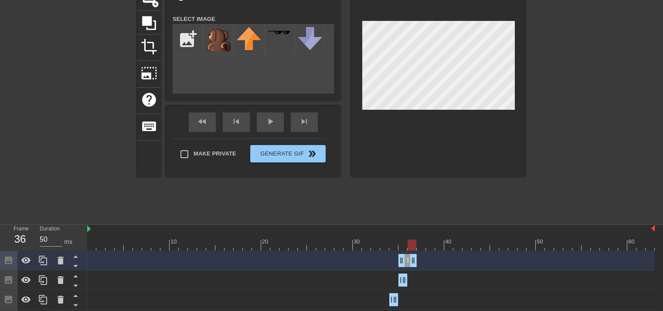
drag, startPoint x: 406, startPoint y: 259, endPoint x: 413, endPoint y: 259, distance: 7.0
drag, startPoint x: 404, startPoint y: 259, endPoint x: 409, endPoint y: 259, distance: 4.8
click at [58, 262] on div at bounding box center [43, 261] width 87 height 20
click at [46, 262] on icon at bounding box center [43, 260] width 10 height 10
drag, startPoint x: 411, startPoint y: 259, endPoint x: 424, endPoint y: 260, distance: 13.1
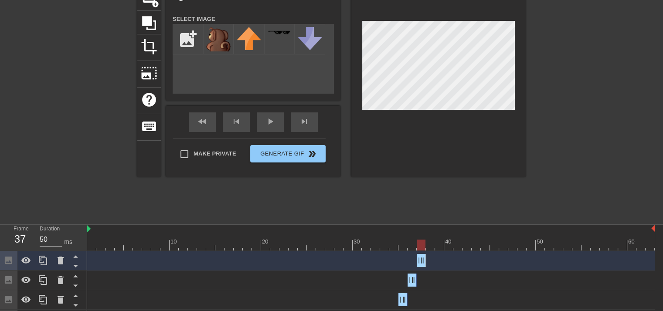
drag, startPoint x: 407, startPoint y: 259, endPoint x: 415, endPoint y: 259, distance: 7.4
click at [415, 259] on div "Image drag_handle drag_handle" at bounding box center [370, 260] width 567 height 13
drag, startPoint x: 40, startPoint y: 258, endPoint x: 46, endPoint y: 258, distance: 5.7
click at [40, 258] on icon at bounding box center [43, 260] width 10 height 10
drag, startPoint x: 421, startPoint y: 260, endPoint x: 430, endPoint y: 261, distance: 8.7
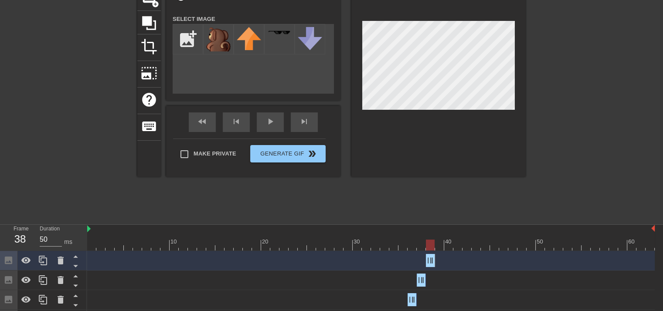
drag, startPoint x: 422, startPoint y: 261, endPoint x: 428, endPoint y: 258, distance: 6.6
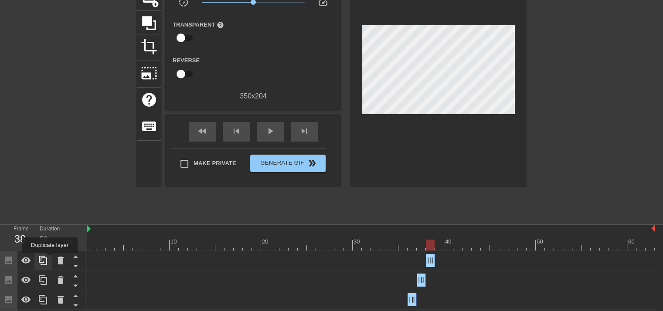
click at [50, 259] on div at bounding box center [42, 260] width 17 height 19
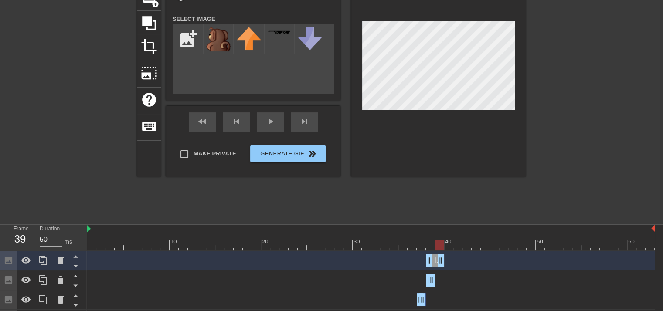
drag, startPoint x: 431, startPoint y: 262, endPoint x: 443, endPoint y: 261, distance: 11.8
drag, startPoint x: 431, startPoint y: 258, endPoint x: 441, endPoint y: 258, distance: 10.0
click at [345, 27] on div "title add_circle image add_circle crop photo_size_select_large help keyboard Im…" at bounding box center [331, 67] width 388 height 219
drag, startPoint x: 443, startPoint y: 258, endPoint x: 452, endPoint y: 255, distance: 9.2
drag, startPoint x: 44, startPoint y: 257, endPoint x: 143, endPoint y: 258, distance: 99.8
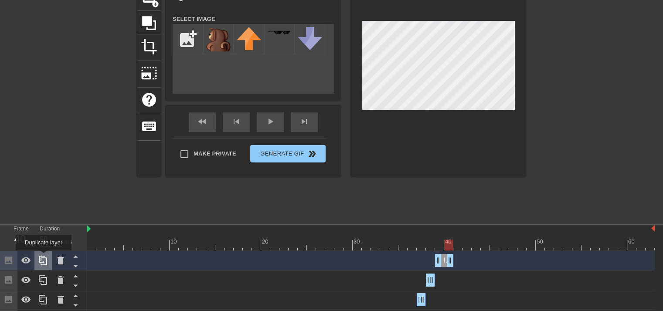
click at [44, 257] on icon at bounding box center [43, 260] width 10 height 10
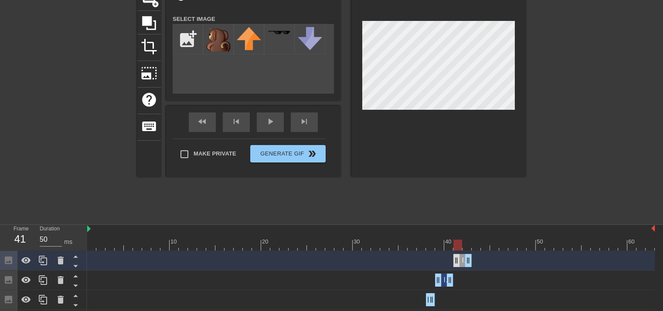
drag, startPoint x: 442, startPoint y: 262, endPoint x: 458, endPoint y: 262, distance: 15.7
click at [458, 262] on div "Image drag_handle drag_handle" at bounding box center [462, 260] width 18 height 13
click at [462, 261] on div "Image drag_handle drag_handle" at bounding box center [462, 260] width 18 height 13
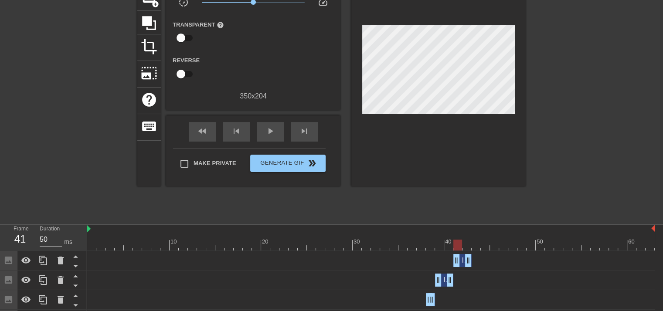
click at [463, 261] on div "Image drag_handle drag_handle" at bounding box center [462, 260] width 18 height 13
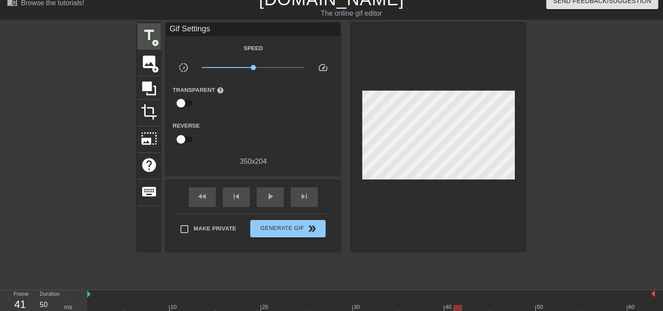
scroll to position [0, 0]
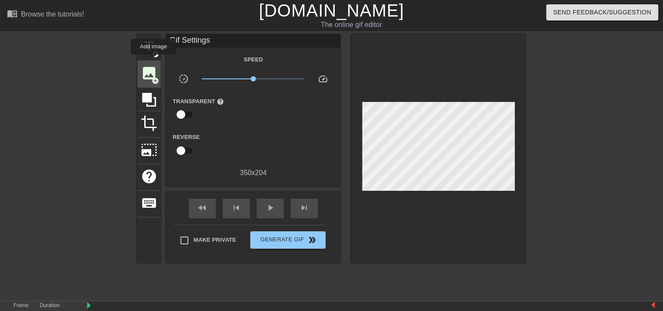
click at [153, 65] on span "image" at bounding box center [149, 73] width 17 height 17
drag, startPoint x: 153, startPoint y: 74, endPoint x: 165, endPoint y: 75, distance: 12.2
click at [153, 75] on span "image" at bounding box center [149, 73] width 17 height 17
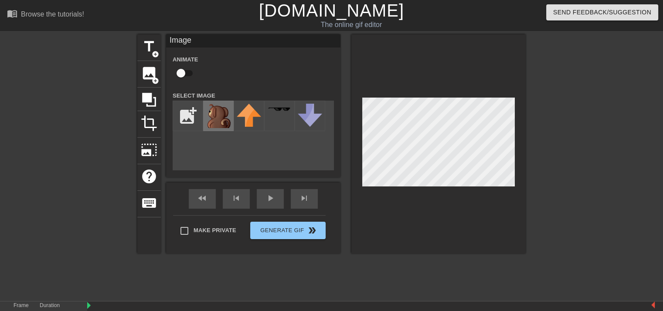
click at [228, 112] on img at bounding box center [218, 116] width 24 height 24
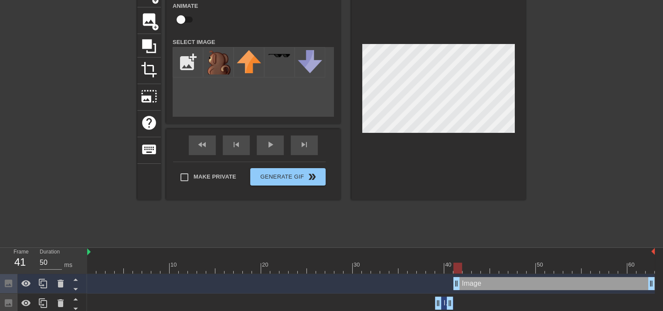
scroll to position [131, 0]
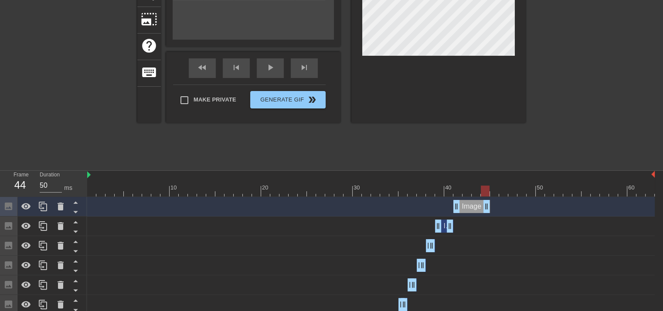
drag, startPoint x: 648, startPoint y: 204, endPoint x: 480, endPoint y: 211, distance: 168.0
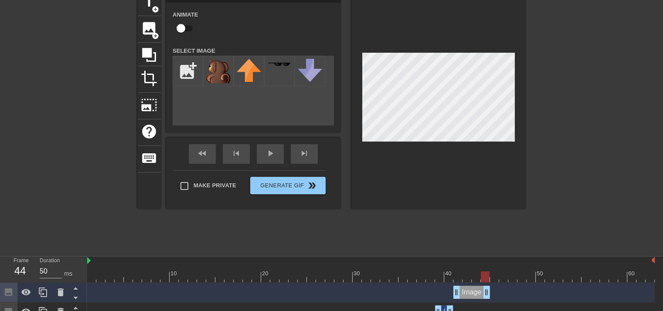
scroll to position [44, 0]
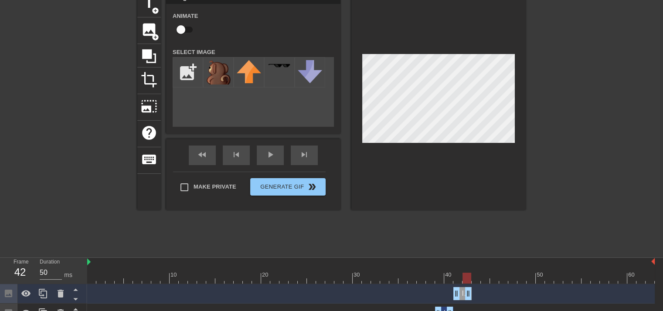
drag, startPoint x: 486, startPoint y: 296, endPoint x: 469, endPoint y: 286, distance: 19.9
click at [469, 286] on div "Image drag_handle drag_handle" at bounding box center [370, 294] width 567 height 20
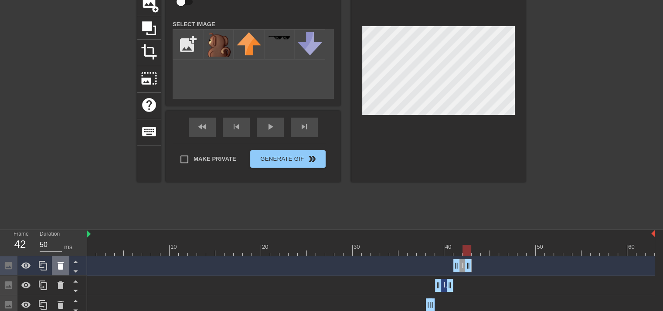
scroll to position [87, 0]
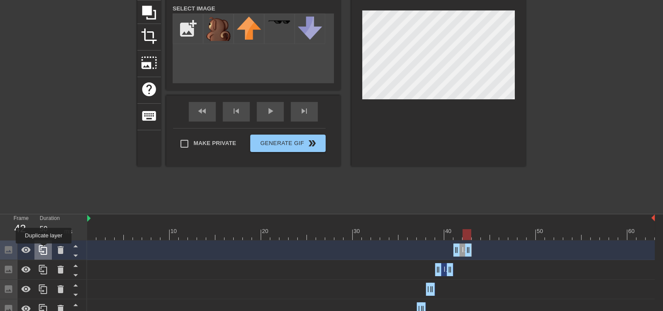
click at [44, 250] on icon at bounding box center [43, 250] width 10 height 10
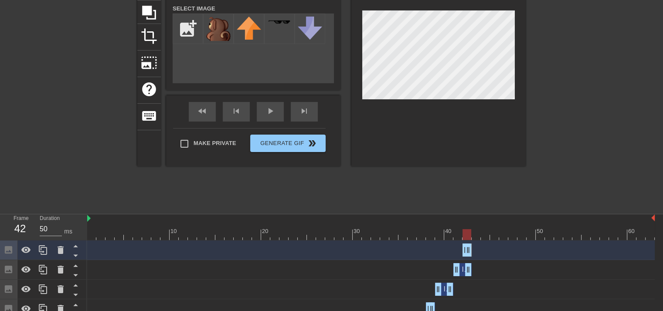
drag, startPoint x: 460, startPoint y: 254, endPoint x: 474, endPoint y: 254, distance: 14.4
click at [474, 254] on div "Image drag_handle drag_handle" at bounding box center [370, 250] width 567 height 13
drag, startPoint x: 468, startPoint y: 251, endPoint x: 478, endPoint y: 251, distance: 10.0
drag, startPoint x: 466, startPoint y: 250, endPoint x: 471, endPoint y: 250, distance: 4.8
click at [50, 248] on div at bounding box center [42, 250] width 17 height 19
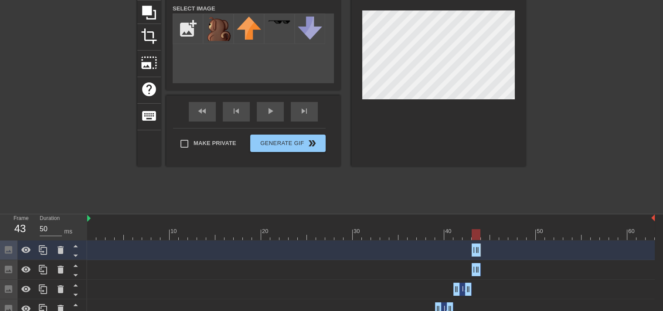
click at [482, 249] on div "Image drag_handle drag_handle" at bounding box center [370, 250] width 567 height 13
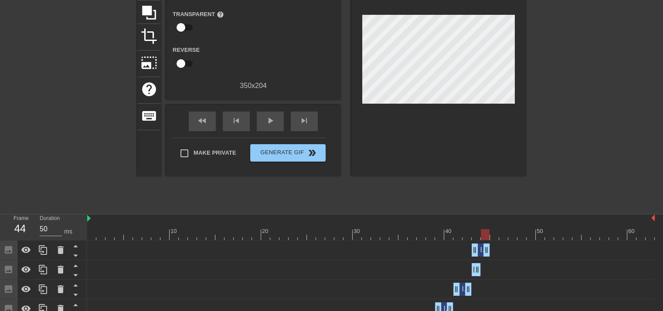
drag, startPoint x: 476, startPoint y: 250, endPoint x: 482, endPoint y: 251, distance: 6.6
click at [470, 251] on div "Image drag_handle drag_handle" at bounding box center [370, 250] width 567 height 13
drag, startPoint x: 472, startPoint y: 251, endPoint x: 481, endPoint y: 251, distance: 9.2
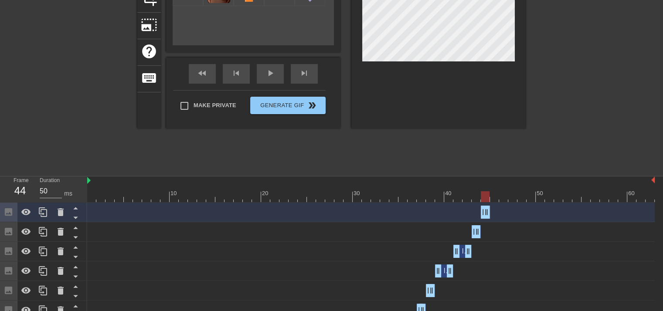
scroll to position [131, 0]
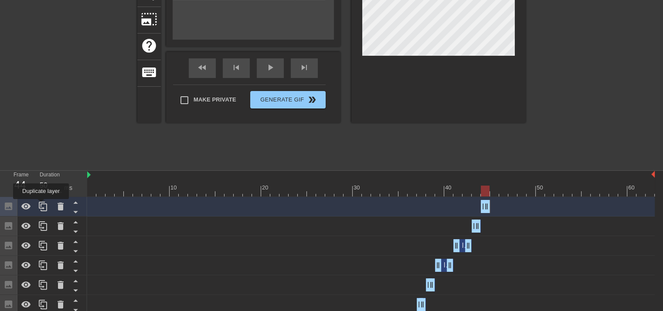
drag, startPoint x: 41, startPoint y: 205, endPoint x: 68, endPoint y: 205, distance: 27.0
click at [47, 205] on icon at bounding box center [43, 206] width 10 height 10
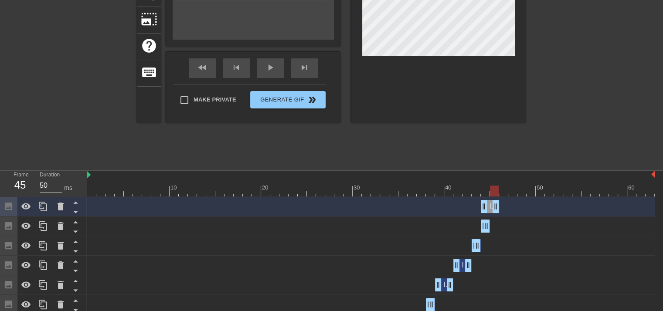
drag, startPoint x: 489, startPoint y: 208, endPoint x: 496, endPoint y: 207, distance: 7.4
drag, startPoint x: 483, startPoint y: 207, endPoint x: 488, endPoint y: 207, distance: 4.8
click at [488, 207] on div "Image drag_handle drag_handle" at bounding box center [370, 206] width 567 height 13
click at [44, 204] on icon at bounding box center [43, 206] width 10 height 10
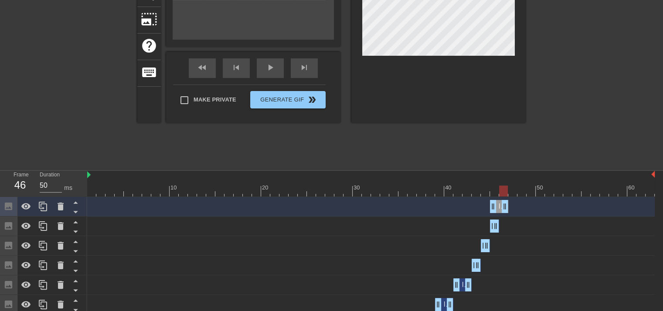
drag, startPoint x: 493, startPoint y: 207, endPoint x: 507, endPoint y: 207, distance: 13.5
drag, startPoint x: 496, startPoint y: 205, endPoint x: 501, endPoint y: 205, distance: 4.8
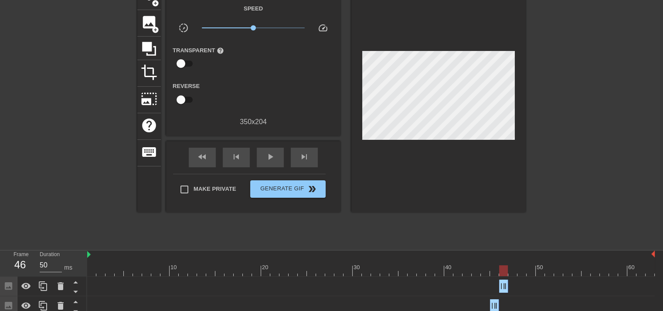
scroll to position [87, 0]
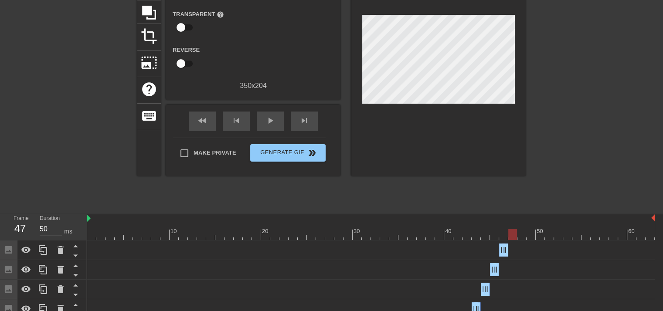
drag, startPoint x: 506, startPoint y: 238, endPoint x: 514, endPoint y: 238, distance: 8.8
click at [514, 238] on div at bounding box center [512, 234] width 9 height 11
click at [49, 246] on div at bounding box center [42, 250] width 17 height 19
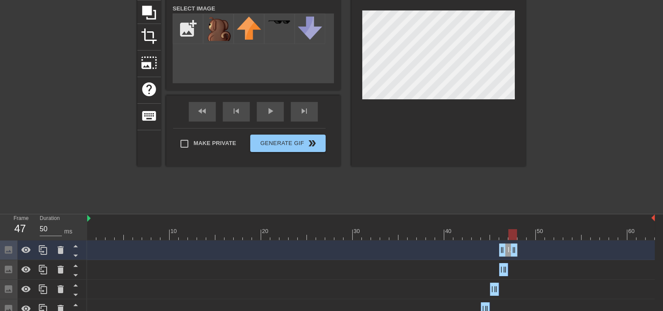
drag, startPoint x: 505, startPoint y: 251, endPoint x: 513, endPoint y: 251, distance: 8.8
drag, startPoint x: 504, startPoint y: 250, endPoint x: 510, endPoint y: 249, distance: 5.7
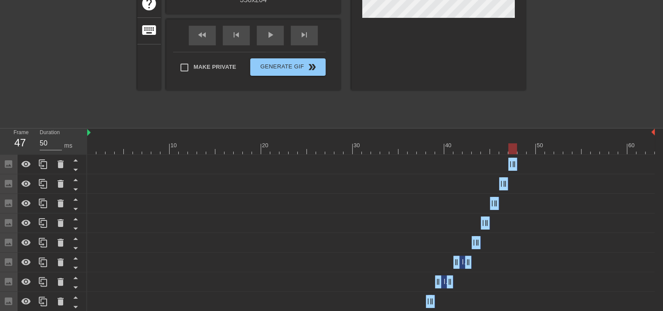
scroll to position [174, 0]
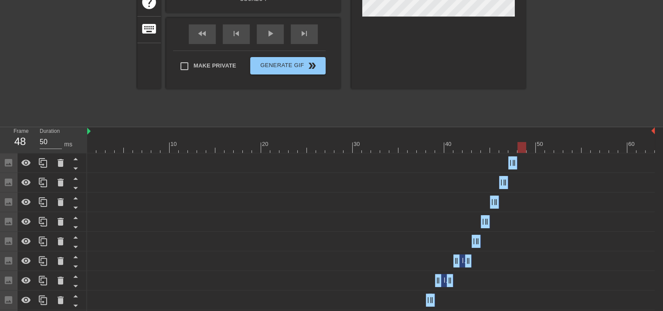
drag, startPoint x: 511, startPoint y: 151, endPoint x: 521, endPoint y: 152, distance: 10.5
click at [522, 151] on div at bounding box center [521, 147] width 9 height 11
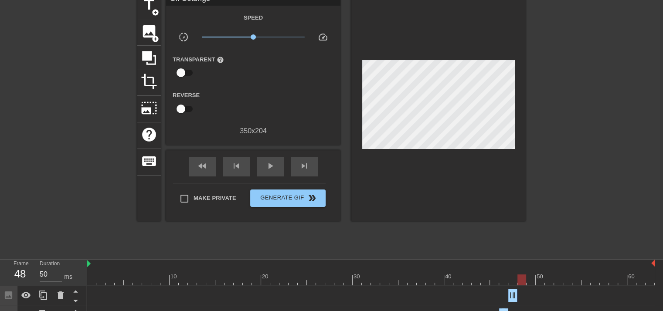
scroll to position [87, 0]
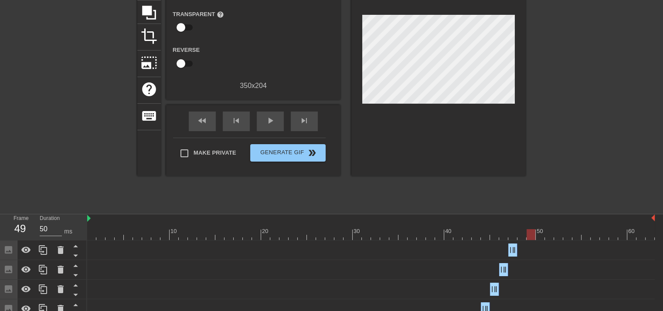
drag, startPoint x: 520, startPoint y: 234, endPoint x: 532, endPoint y: 234, distance: 12.2
click at [532, 234] on div at bounding box center [531, 234] width 9 height 11
click at [37, 247] on div at bounding box center [42, 250] width 17 height 19
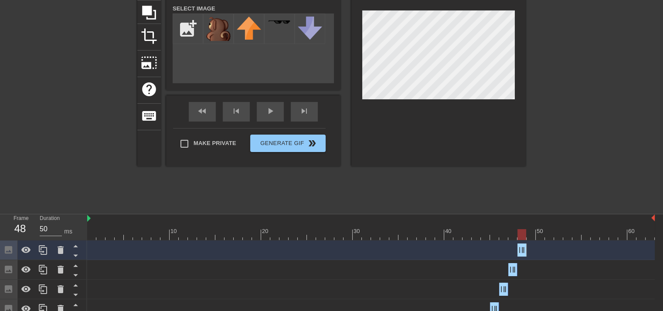
drag, startPoint x: 515, startPoint y: 250, endPoint x: 523, endPoint y: 248, distance: 8.4
drag, startPoint x: 526, startPoint y: 248, endPoint x: 532, endPoint y: 248, distance: 6.1
drag, startPoint x: 523, startPoint y: 250, endPoint x: 528, endPoint y: 249, distance: 5.2
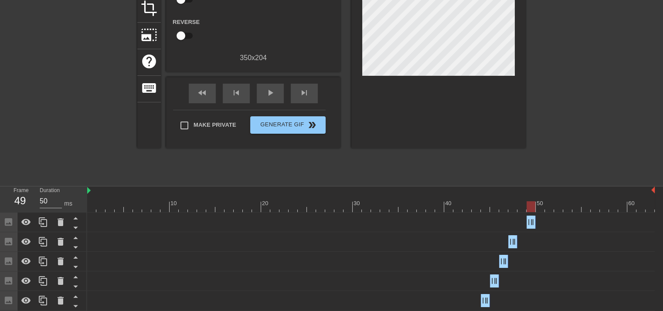
scroll to position [131, 0]
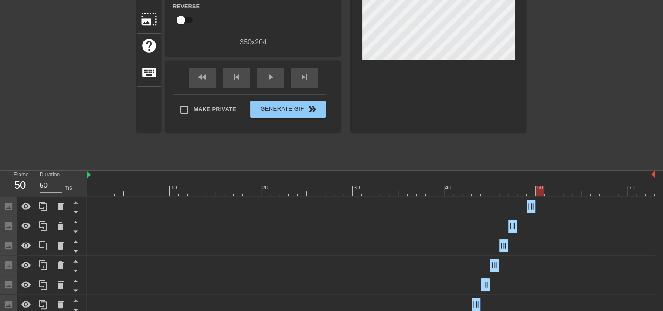
drag, startPoint x: 533, startPoint y: 193, endPoint x: 541, endPoint y: 193, distance: 7.8
click at [541, 193] on div at bounding box center [540, 191] width 9 height 11
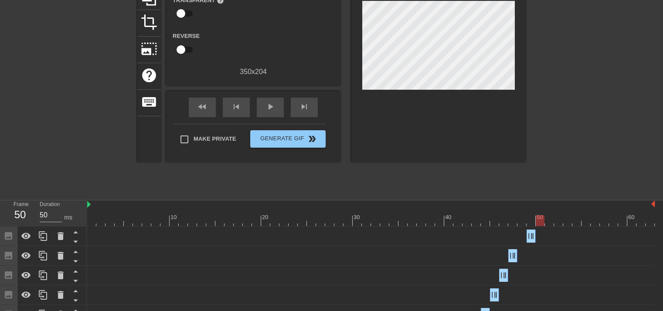
scroll to position [44, 0]
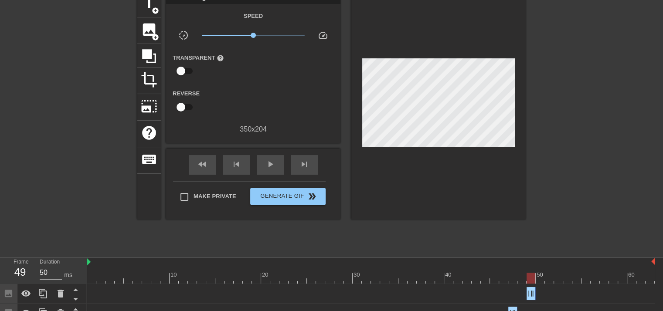
click at [539, 290] on div "Image drag_handle drag_handle" at bounding box center [370, 293] width 567 height 13
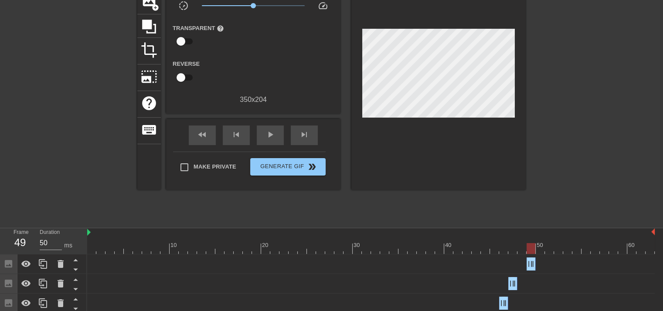
scroll to position [87, 0]
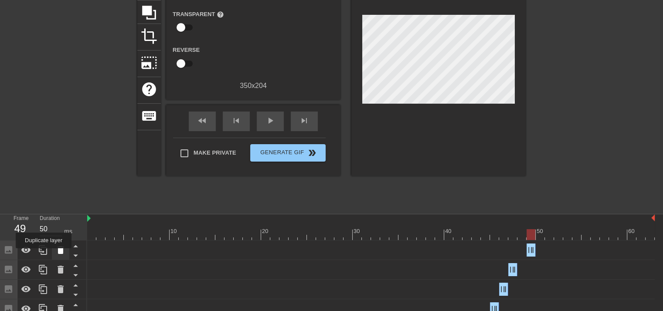
drag, startPoint x: 44, startPoint y: 255, endPoint x: 54, endPoint y: 253, distance: 10.5
click at [50, 253] on div at bounding box center [42, 250] width 17 height 19
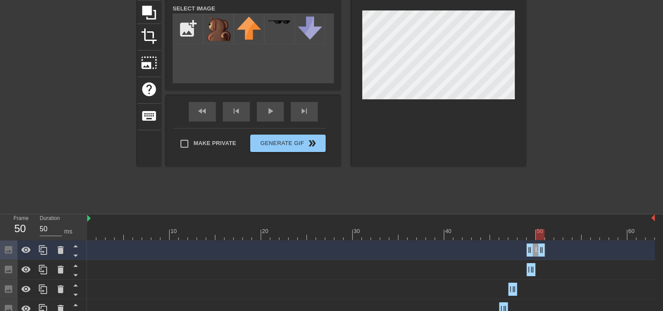
drag, startPoint x: 534, startPoint y: 252, endPoint x: 540, endPoint y: 251, distance: 6.2
drag, startPoint x: 532, startPoint y: 251, endPoint x: 533, endPoint y: 228, distance: 22.7
click at [508, 128] on div at bounding box center [438, 56] width 174 height 219
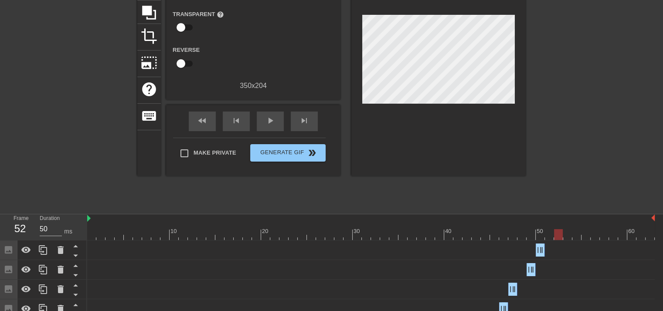
drag, startPoint x: 541, startPoint y: 233, endPoint x: 561, endPoint y: 231, distance: 20.1
click at [561, 231] on div at bounding box center [558, 234] width 9 height 11
click at [556, 231] on div at bounding box center [558, 234] width 9 height 11
drag, startPoint x: 44, startPoint y: 250, endPoint x: 206, endPoint y: 255, distance: 162.7
click at [51, 251] on div at bounding box center [43, 251] width 87 height 20
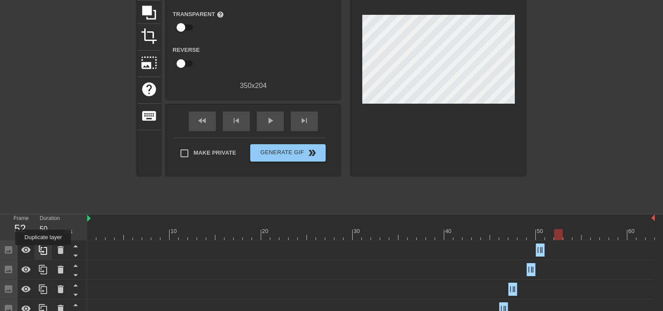
click at [42, 251] on icon at bounding box center [43, 250] width 10 height 10
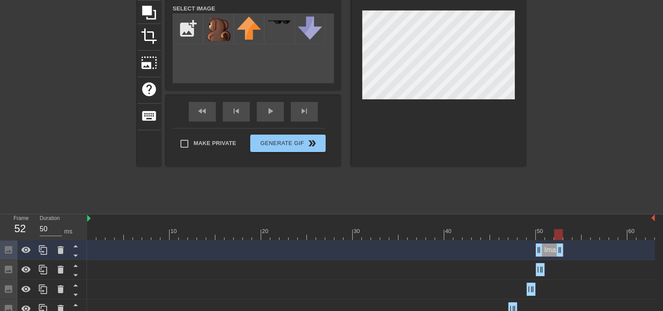
drag, startPoint x: 543, startPoint y: 252, endPoint x: 558, endPoint y: 253, distance: 15.7
drag, startPoint x: 538, startPoint y: 252, endPoint x: 547, endPoint y: 251, distance: 9.2
drag, startPoint x: 558, startPoint y: 250, endPoint x: 551, endPoint y: 249, distance: 7.5
drag, startPoint x: 551, startPoint y: 249, endPoint x: 558, endPoint y: 248, distance: 7.0
drag, startPoint x: 547, startPoint y: 248, endPoint x: 479, endPoint y: 182, distance: 94.6
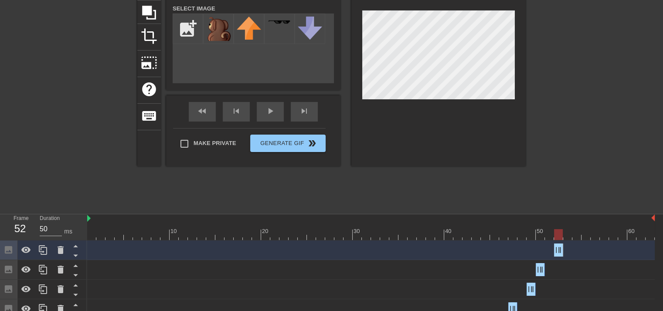
click at [445, 118] on div at bounding box center [438, 56] width 174 height 219
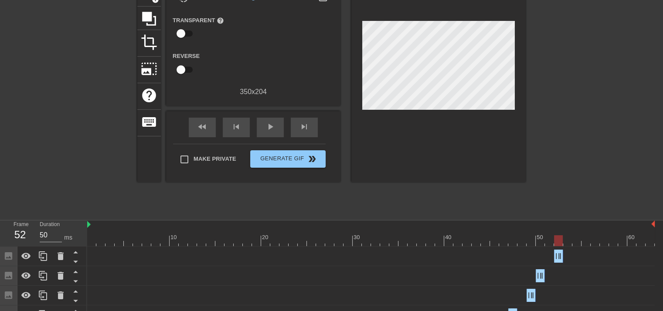
scroll to position [44, 0]
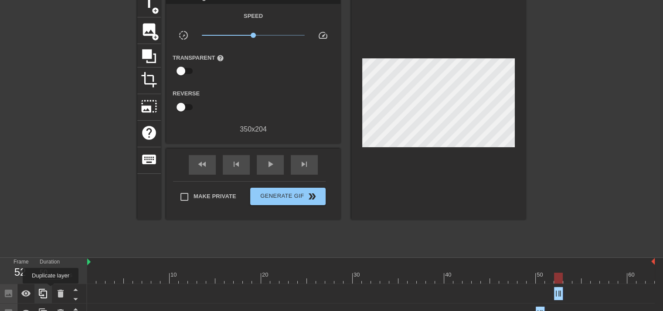
click at [51, 290] on div at bounding box center [42, 293] width 17 height 19
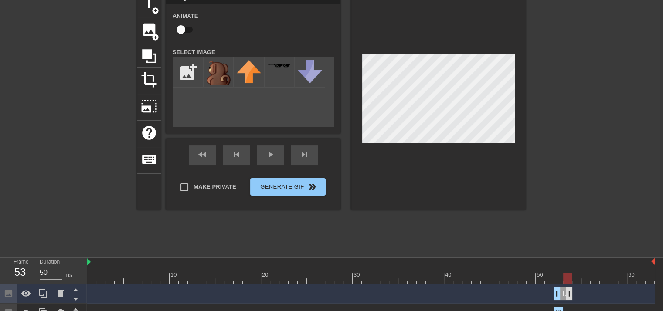
drag, startPoint x: 561, startPoint y: 290, endPoint x: 565, endPoint y: 290, distance: 4.8
drag, startPoint x: 557, startPoint y: 290, endPoint x: 565, endPoint y: 291, distance: 7.9
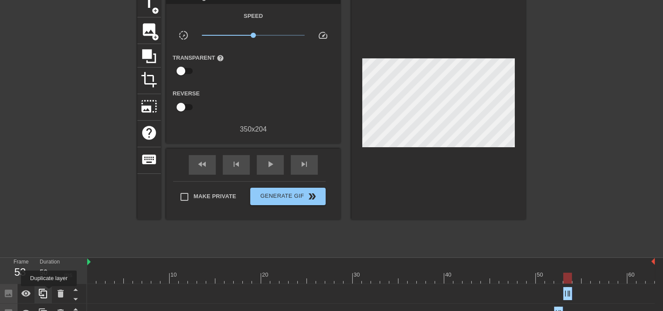
click at [49, 292] on div at bounding box center [42, 293] width 17 height 19
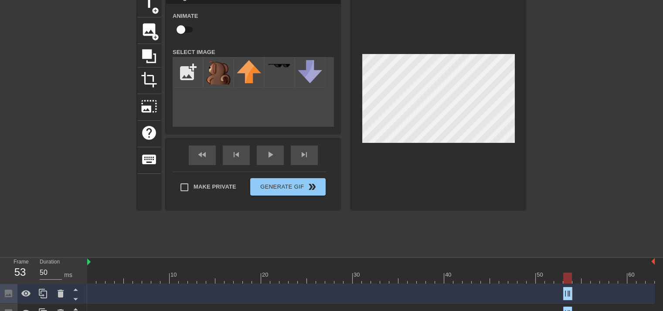
scroll to position [87, 0]
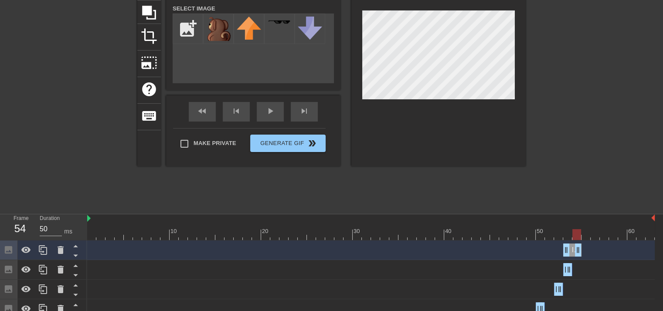
drag, startPoint x: 569, startPoint y: 250, endPoint x: 577, endPoint y: 250, distance: 7.8
drag, startPoint x: 565, startPoint y: 250, endPoint x: 570, endPoint y: 250, distance: 5.2
click at [570, 250] on div "Image drag_handle drag_handle" at bounding box center [370, 250] width 567 height 13
drag, startPoint x: 579, startPoint y: 235, endPoint x: 587, endPoint y: 236, distance: 7.5
click at [587, 236] on div at bounding box center [585, 234] width 9 height 11
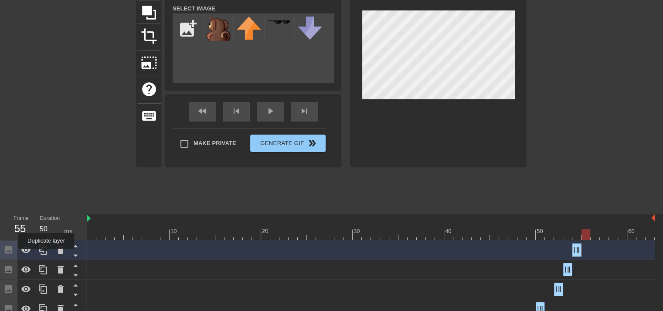
click at [46, 254] on icon at bounding box center [43, 250] width 10 height 10
drag, startPoint x: 578, startPoint y: 252, endPoint x: 572, endPoint y: 251, distance: 6.6
drag, startPoint x: 572, startPoint y: 251, endPoint x: 577, endPoint y: 251, distance: 5.3
click at [577, 251] on div "Image drag_handle drag_handle" at bounding box center [370, 250] width 567 height 13
drag, startPoint x: 38, startPoint y: 252, endPoint x: 207, endPoint y: 255, distance: 169.1
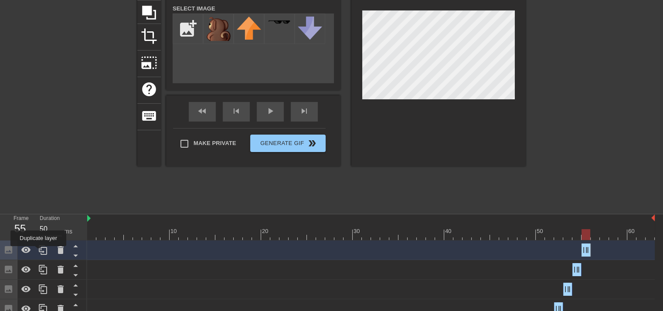
click at [47, 254] on icon at bounding box center [43, 250] width 10 height 10
drag, startPoint x: 590, startPoint y: 254, endPoint x: 597, endPoint y: 250, distance: 8.0
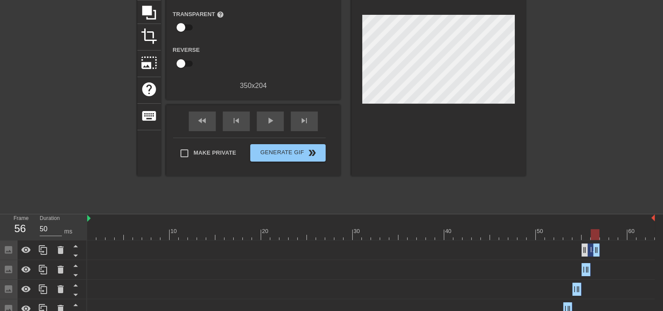
click at [582, 249] on div "Image drag_handle drag_handle" at bounding box center [370, 250] width 567 height 13
drag, startPoint x: 582, startPoint y: 249, endPoint x: 588, endPoint y: 246, distance: 6.8
click at [588, 246] on div "Image drag_handle drag_handle" at bounding box center [370, 250] width 567 height 13
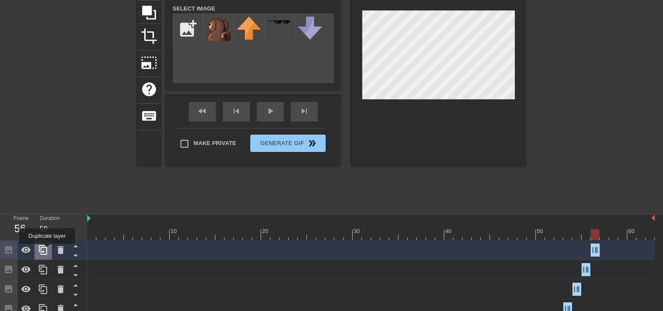
drag, startPoint x: 48, startPoint y: 250, endPoint x: 62, endPoint y: 250, distance: 14.4
click at [49, 250] on div at bounding box center [42, 250] width 17 height 19
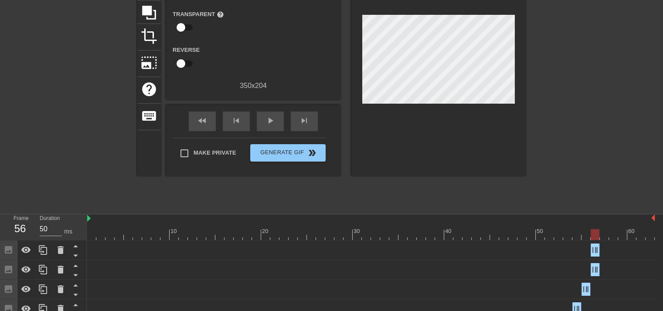
click at [601, 249] on div "Image drag_handle drag_handle" at bounding box center [370, 250] width 567 height 13
drag, startPoint x: 595, startPoint y: 248, endPoint x: 602, endPoint y: 248, distance: 7.4
drag, startPoint x: 595, startPoint y: 248, endPoint x: 600, endPoint y: 248, distance: 4.8
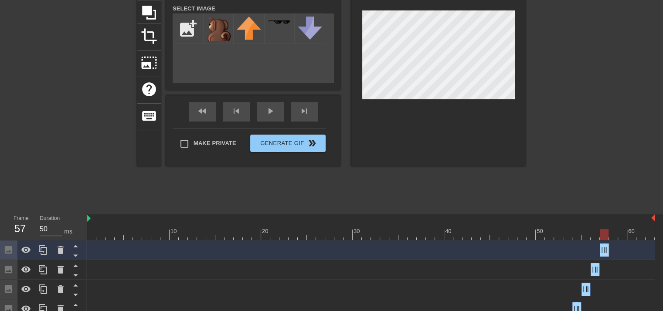
click at [506, 135] on div at bounding box center [438, 56] width 174 height 219
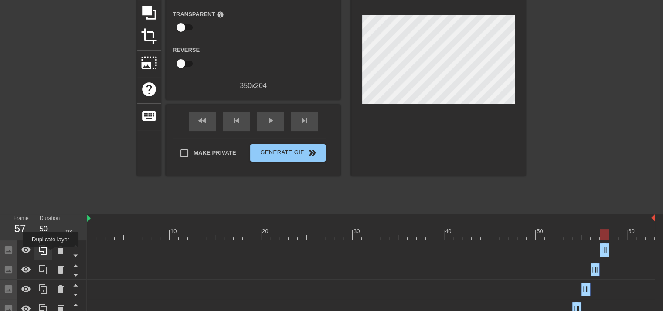
click at [51, 253] on div at bounding box center [42, 250] width 17 height 19
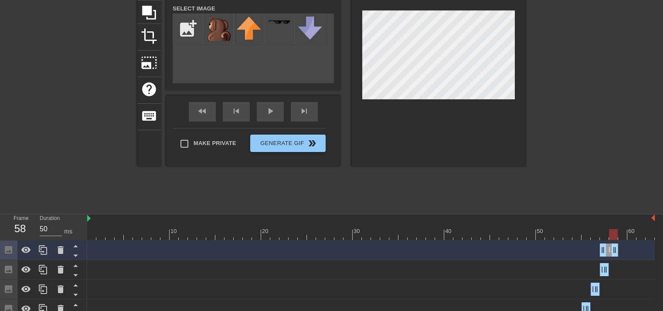
drag, startPoint x: 608, startPoint y: 246, endPoint x: 615, endPoint y: 246, distance: 7.0
drag, startPoint x: 36, startPoint y: 254, endPoint x: 143, endPoint y: 251, distance: 106.8
click at [37, 254] on div at bounding box center [42, 250] width 17 height 19
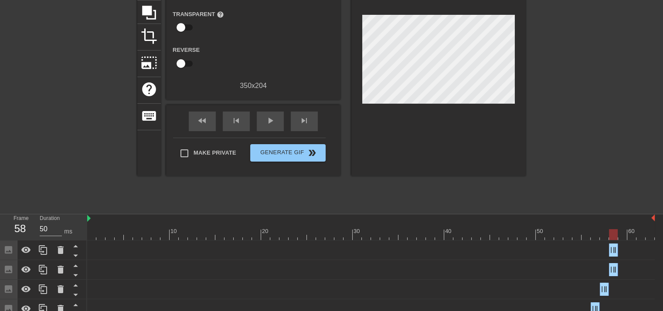
click at [621, 251] on div "Image drag_handle drag_handle" at bounding box center [370, 250] width 567 height 13
click at [618, 249] on div "Image drag_handle drag_handle" at bounding box center [370, 250] width 567 height 13
drag, startPoint x: 615, startPoint y: 247, endPoint x: 622, endPoint y: 247, distance: 7.0
drag, startPoint x: 615, startPoint y: 247, endPoint x: 622, endPoint y: 246, distance: 6.6
click at [41, 255] on icon at bounding box center [43, 250] width 10 height 10
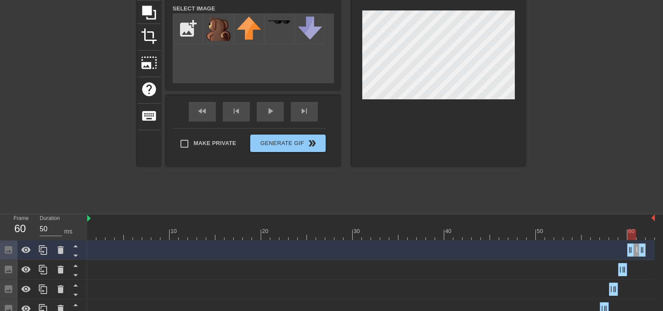
drag, startPoint x: 619, startPoint y: 250, endPoint x: 629, endPoint y: 250, distance: 9.6
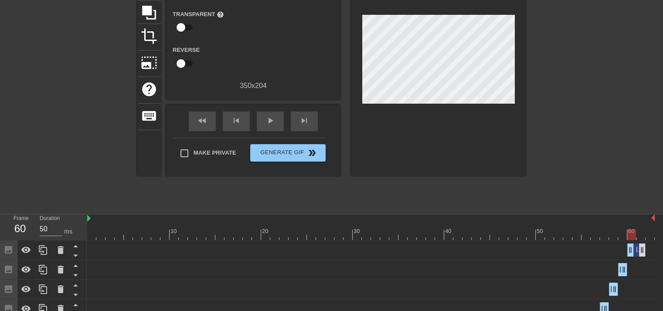
click at [644, 248] on div "Image drag_handle drag_handle" at bounding box center [370, 250] width 567 height 13
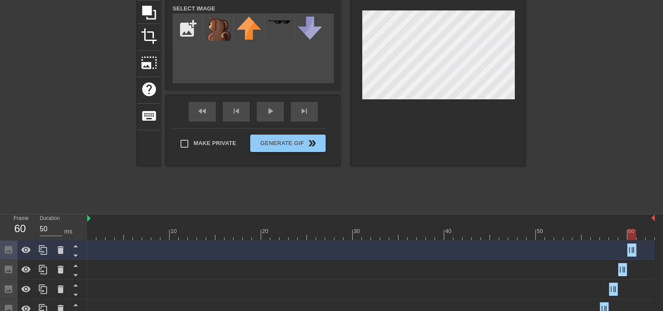
drag, startPoint x: 466, startPoint y: 105, endPoint x: 493, endPoint y: 118, distance: 30.2
click at [467, 106] on div at bounding box center [438, 56] width 174 height 219
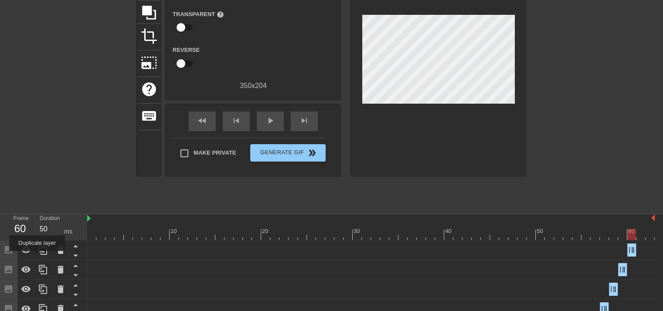
click at [37, 256] on div at bounding box center [42, 250] width 17 height 19
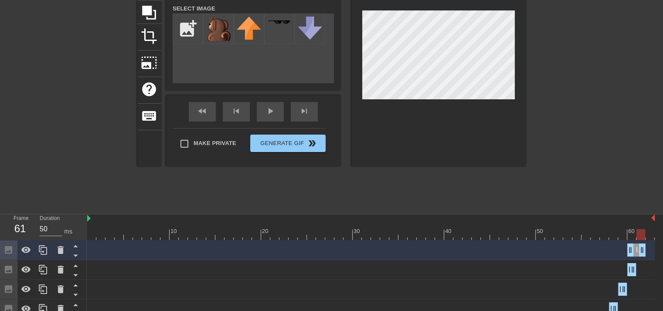
drag, startPoint x: 636, startPoint y: 248, endPoint x: 643, endPoint y: 248, distance: 7.0
drag, startPoint x: 628, startPoint y: 248, endPoint x: 638, endPoint y: 248, distance: 9.6
drag, startPoint x: 37, startPoint y: 252, endPoint x: 83, endPoint y: 254, distance: 45.8
click at [45, 251] on div at bounding box center [42, 250] width 17 height 19
drag, startPoint x: 642, startPoint y: 250, endPoint x: 655, endPoint y: 250, distance: 13.5
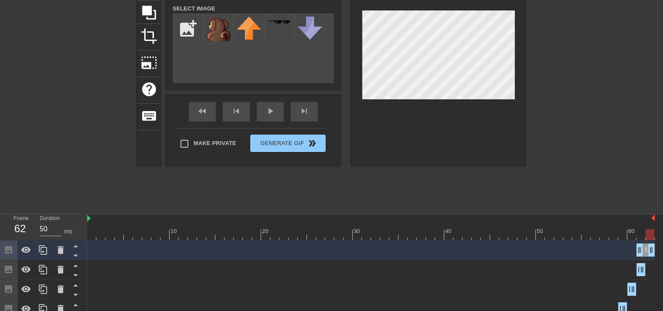
drag, startPoint x: 642, startPoint y: 250, endPoint x: 650, endPoint y: 250, distance: 8.7
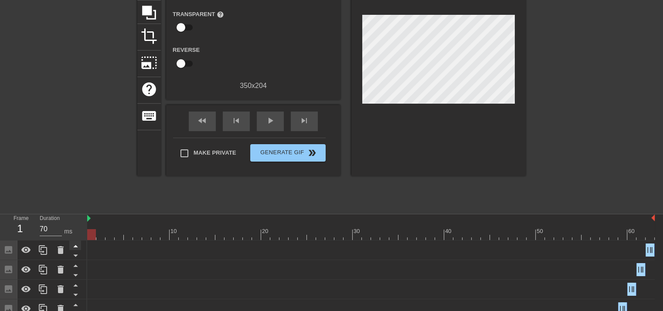
drag, startPoint x: 652, startPoint y: 234, endPoint x: 73, endPoint y: 243, distance: 578.9
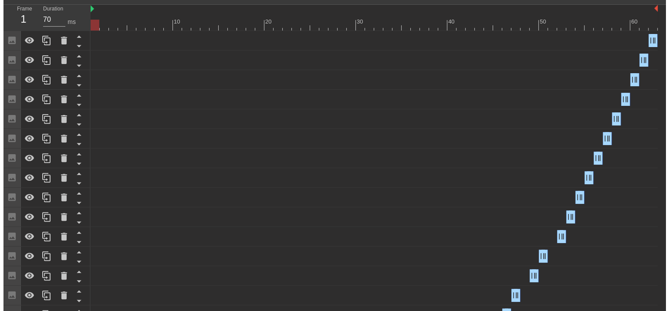
scroll to position [0, 0]
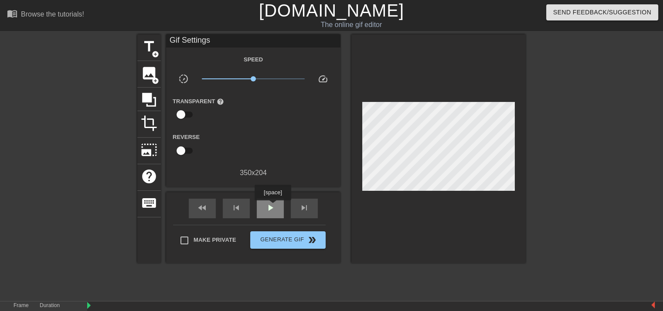
click at [274, 205] on span "play_arrow" at bounding box center [270, 208] width 10 height 10
type input "50"
click at [274, 243] on span "Generate Gif double_arrow" at bounding box center [288, 240] width 68 height 10
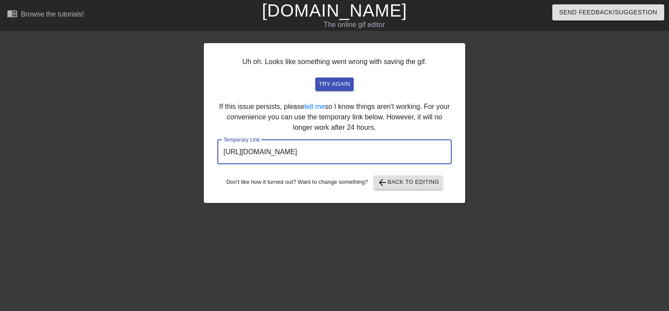
click at [349, 147] on input "[URL][DOMAIN_NAME]" at bounding box center [334, 152] width 234 height 24
